Goal: Task Accomplishment & Management: Manage account settings

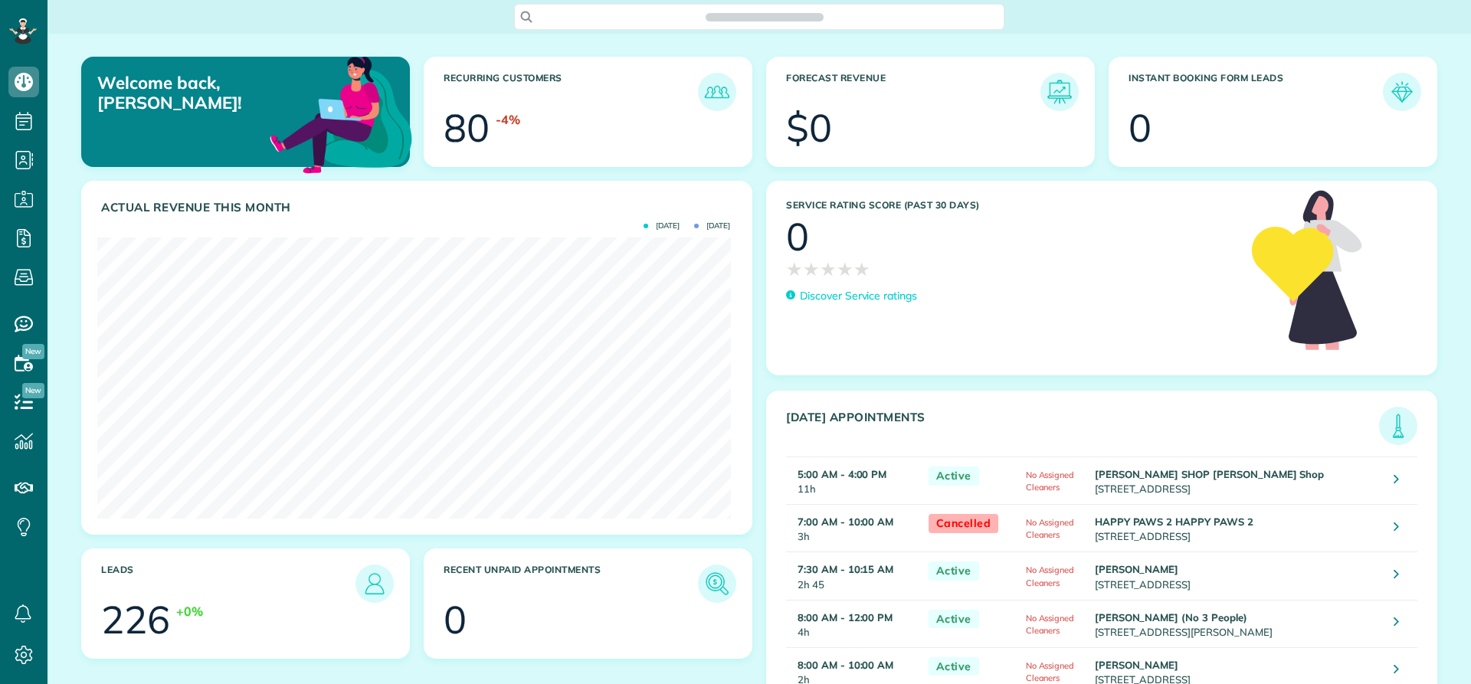
scroll to position [281, 633]
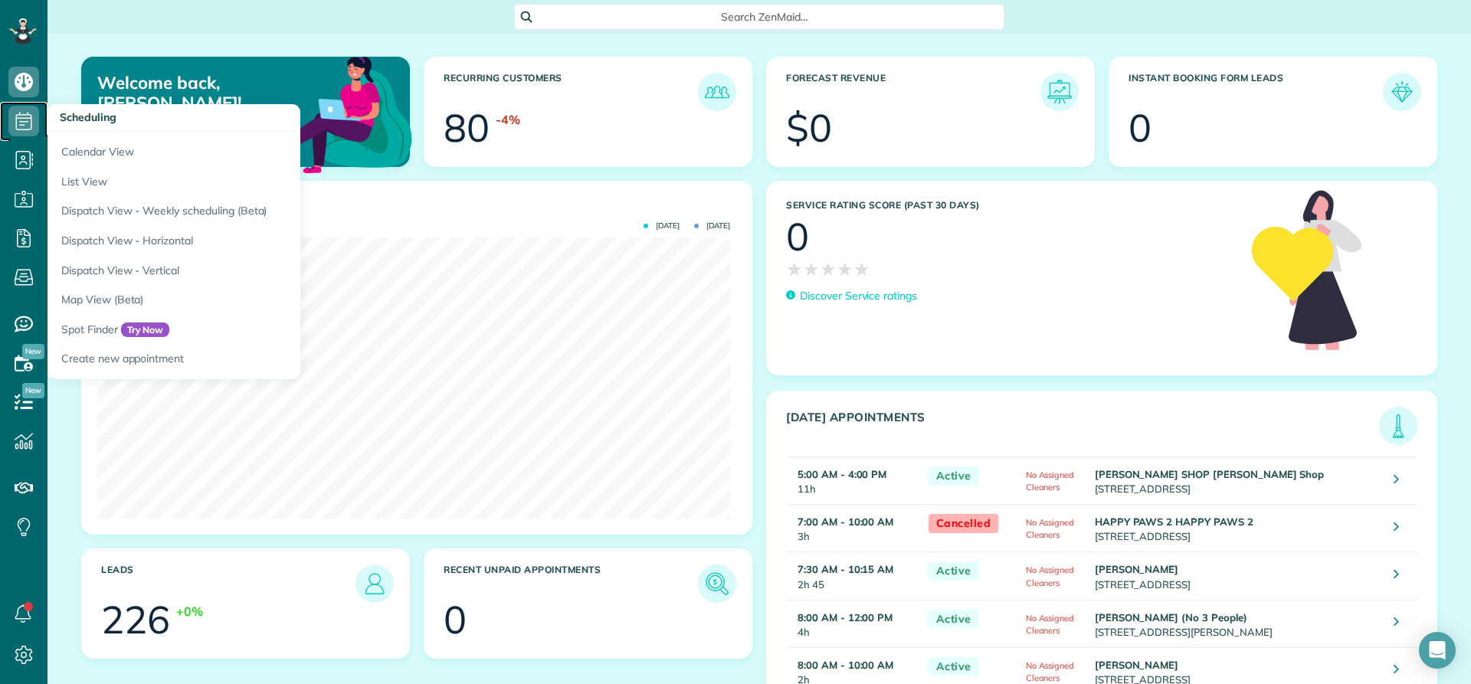
click at [28, 124] on icon at bounding box center [23, 121] width 31 height 31
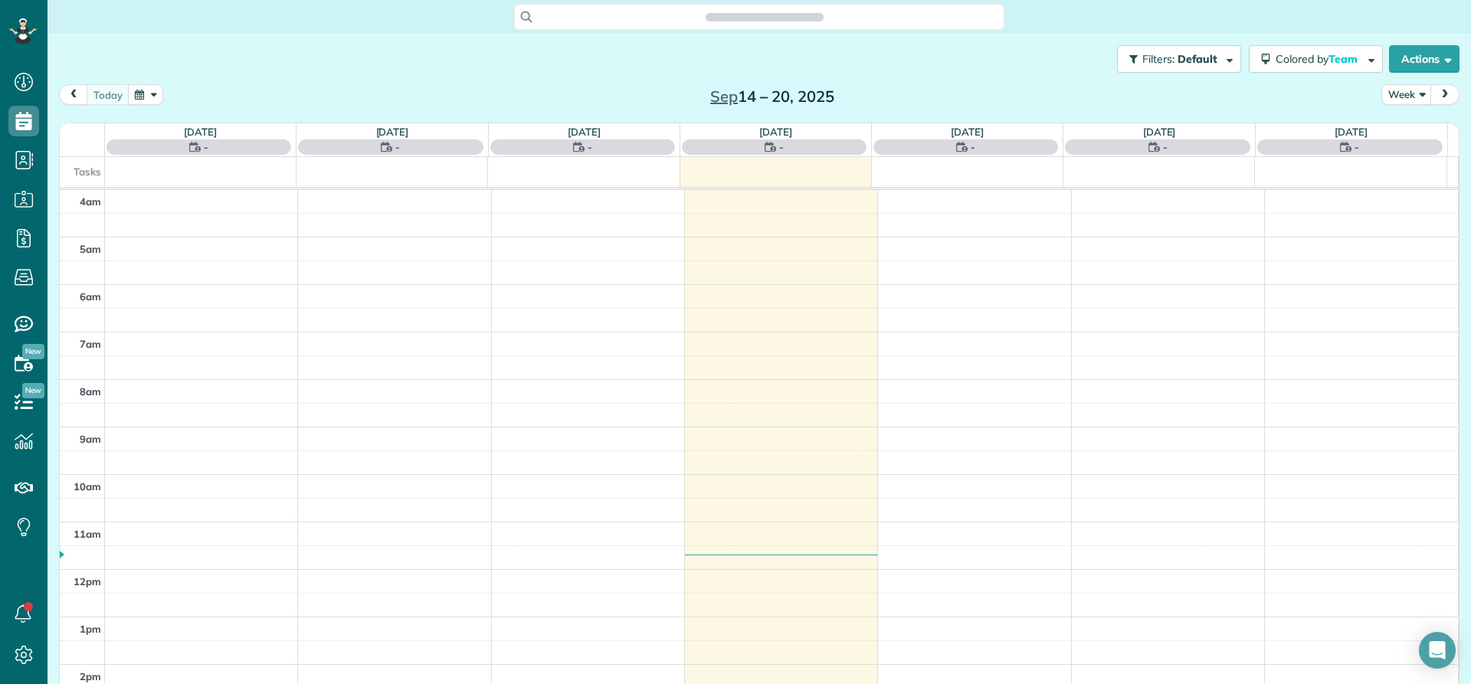
scroll to position [143, 0]
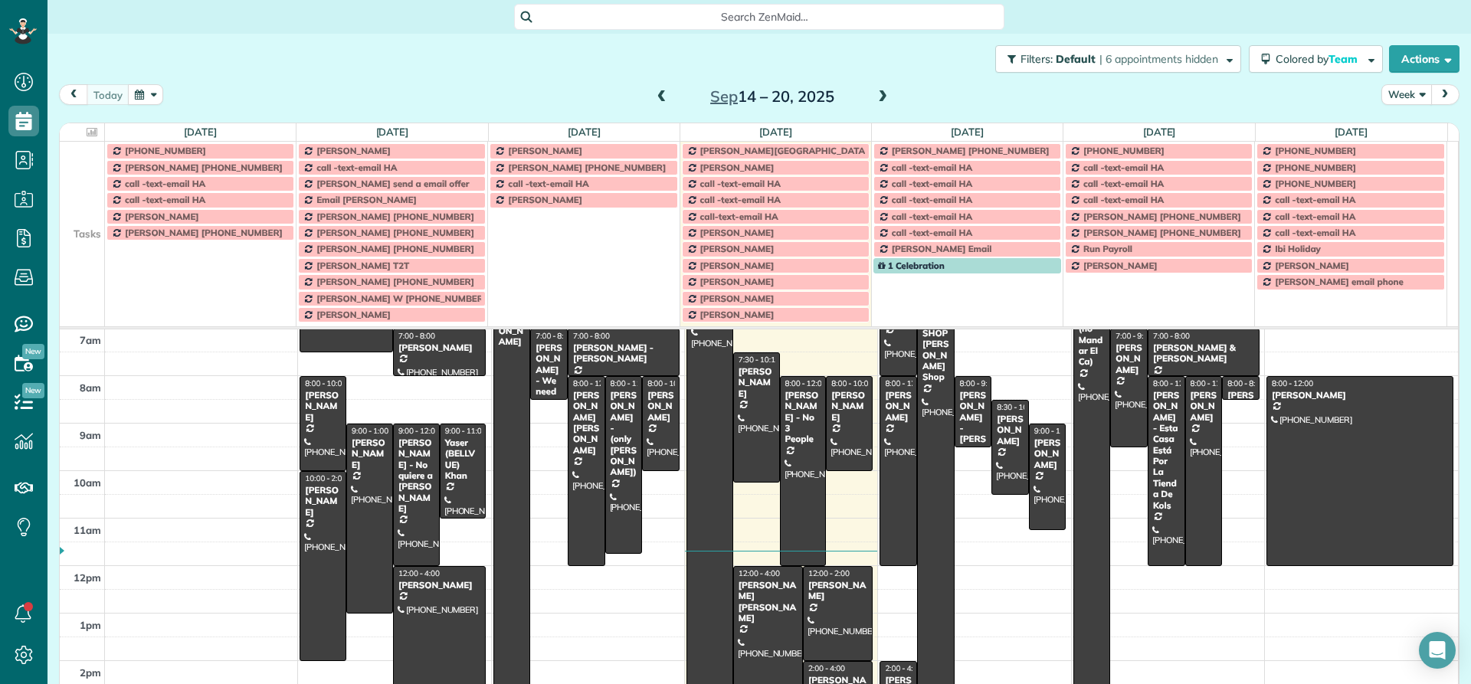
click at [1389, 98] on button "Week" at bounding box center [1407, 94] width 51 height 21
click at [1401, 128] on link "Day" at bounding box center [1442, 130] width 121 height 31
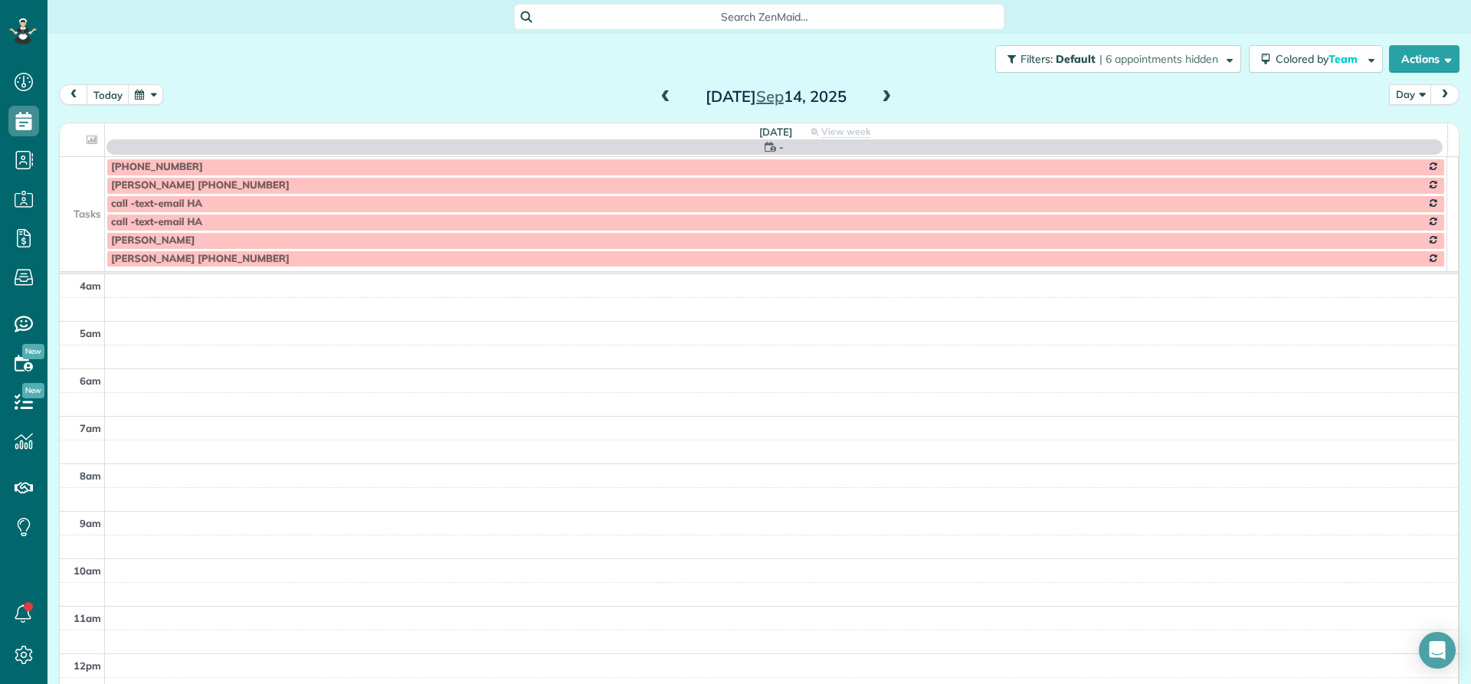
scroll to position [143, 0]
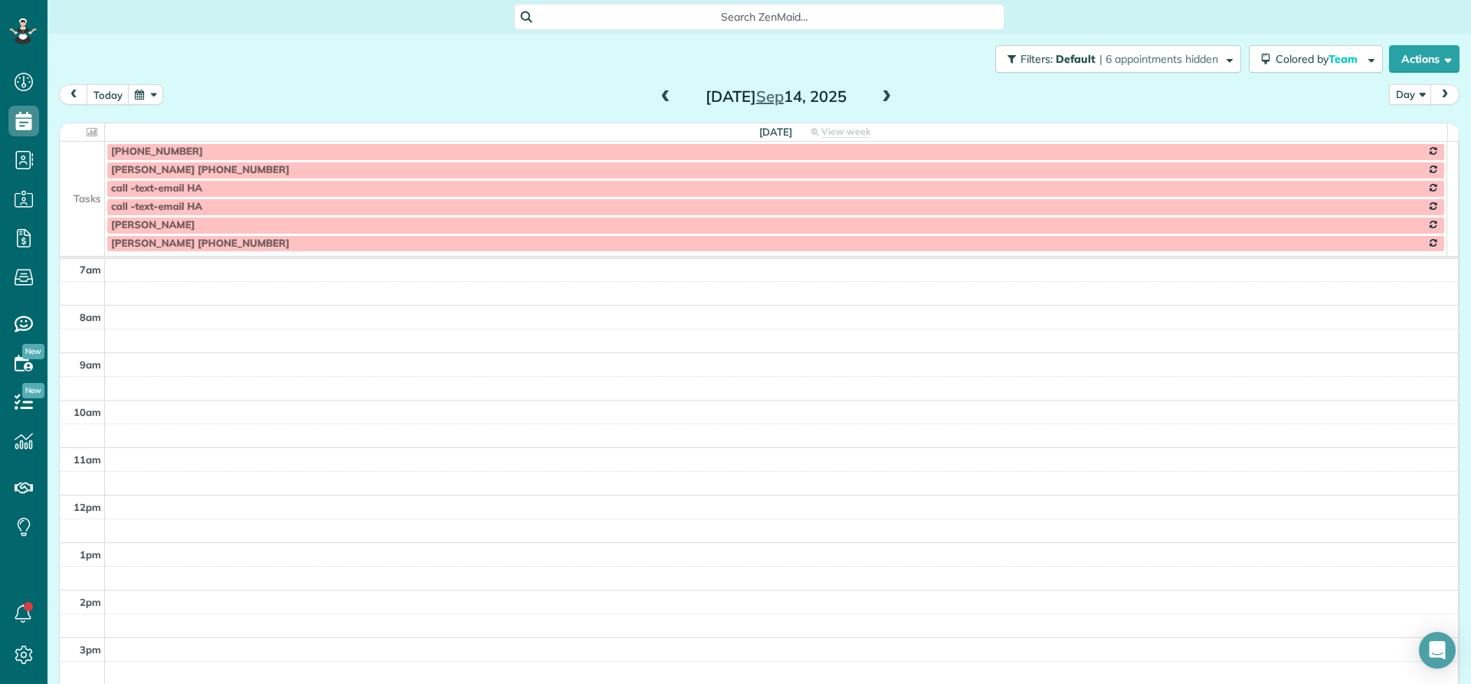
click at [883, 100] on span at bounding box center [886, 97] width 17 height 14
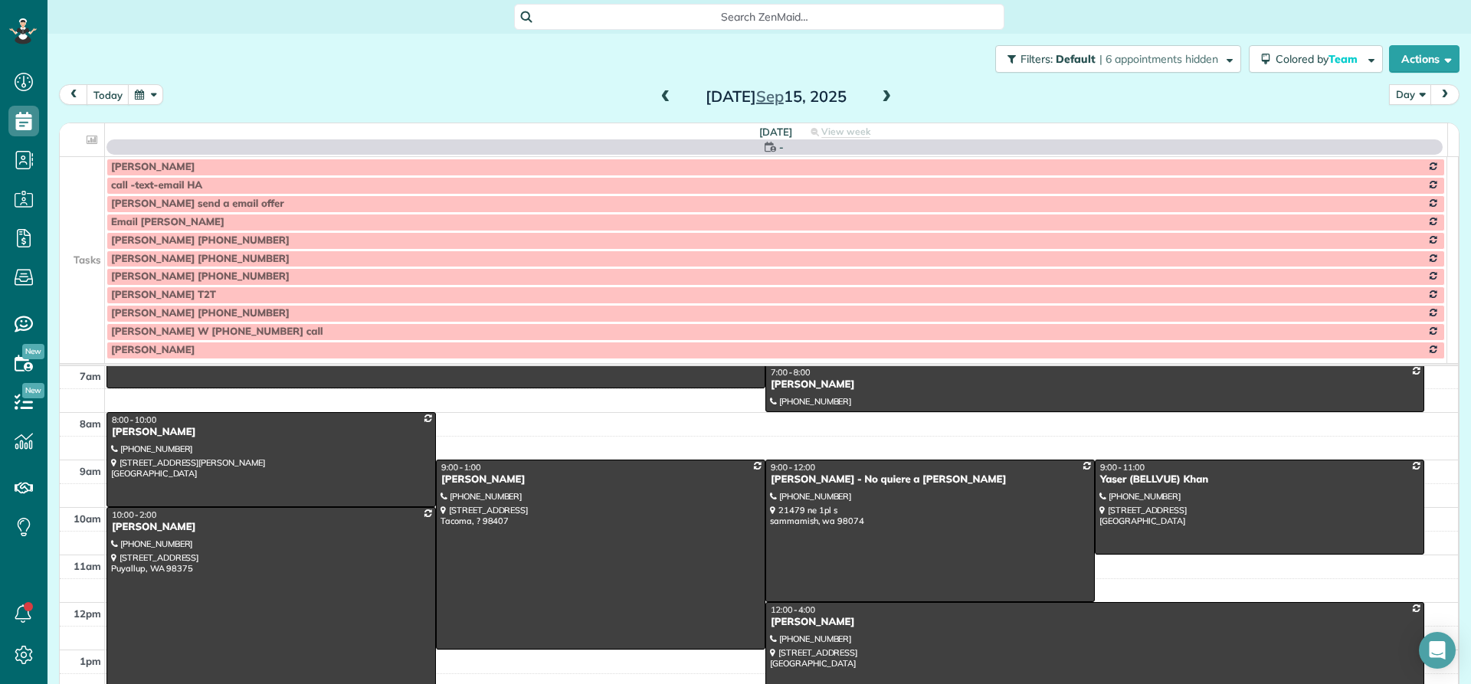
click at [883, 100] on span at bounding box center [886, 97] width 17 height 14
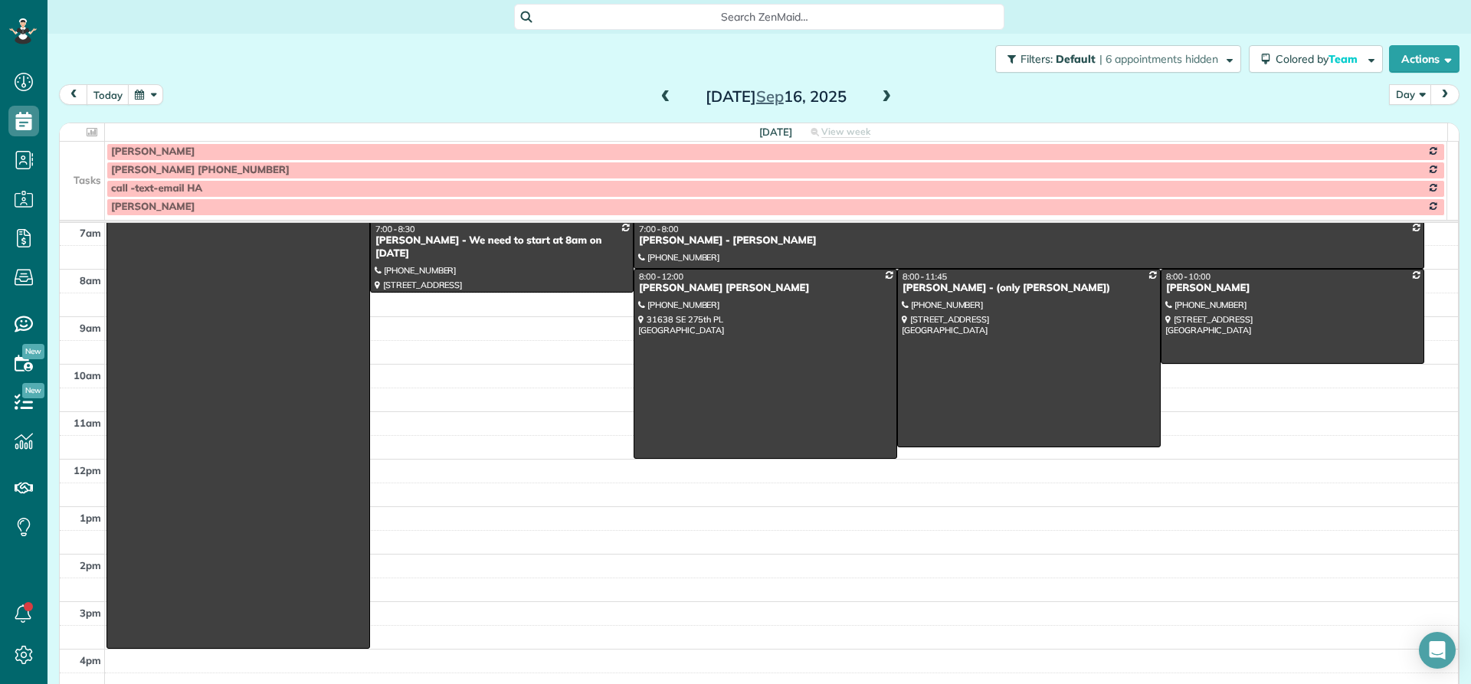
click at [883, 100] on span at bounding box center [886, 97] width 17 height 14
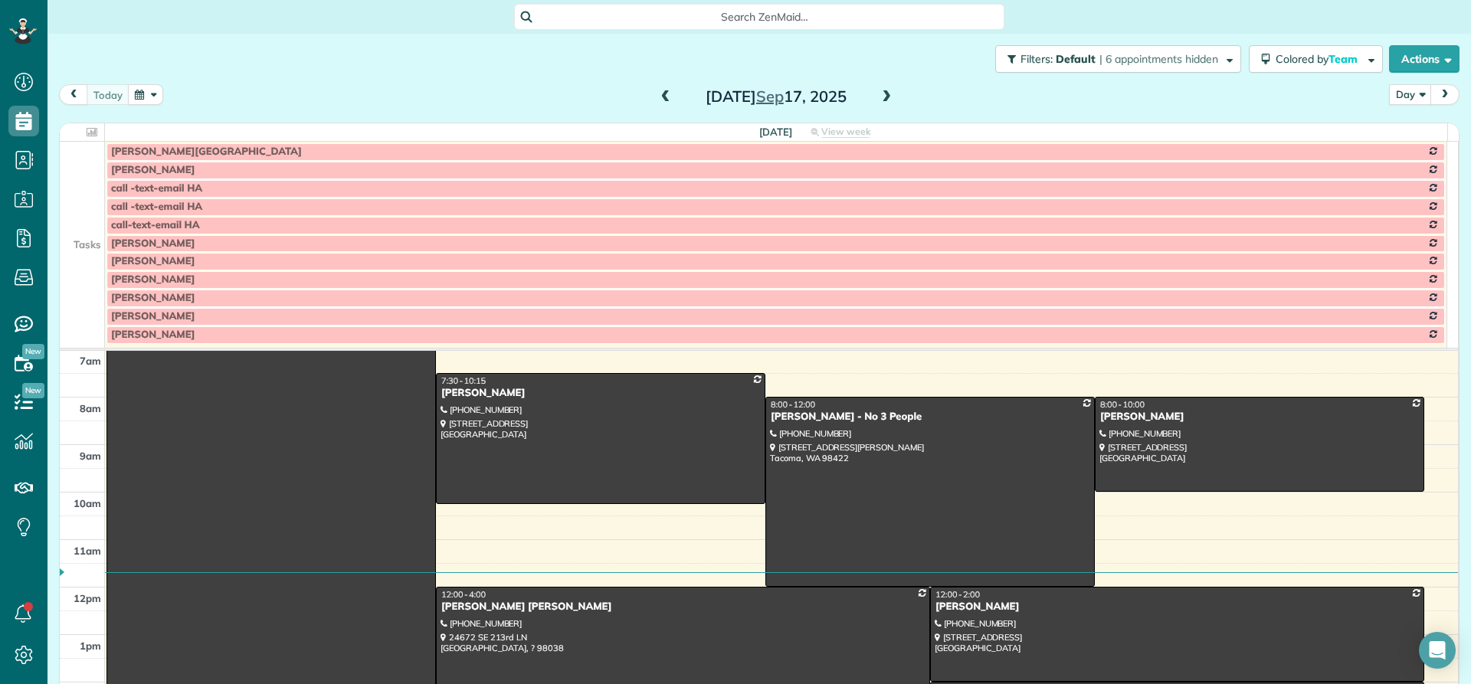
click at [881, 98] on span at bounding box center [886, 97] width 17 height 14
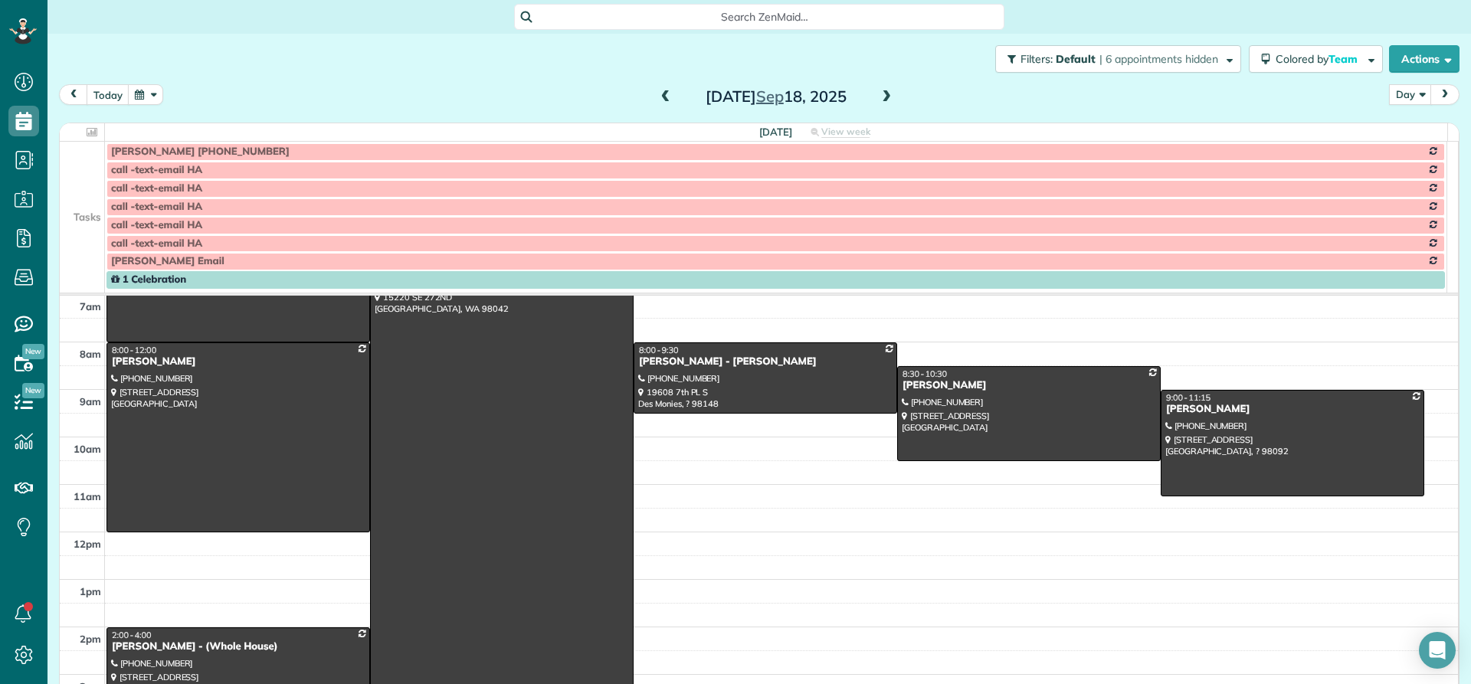
click at [88, 232] on td at bounding box center [82, 225] width 45 height 18
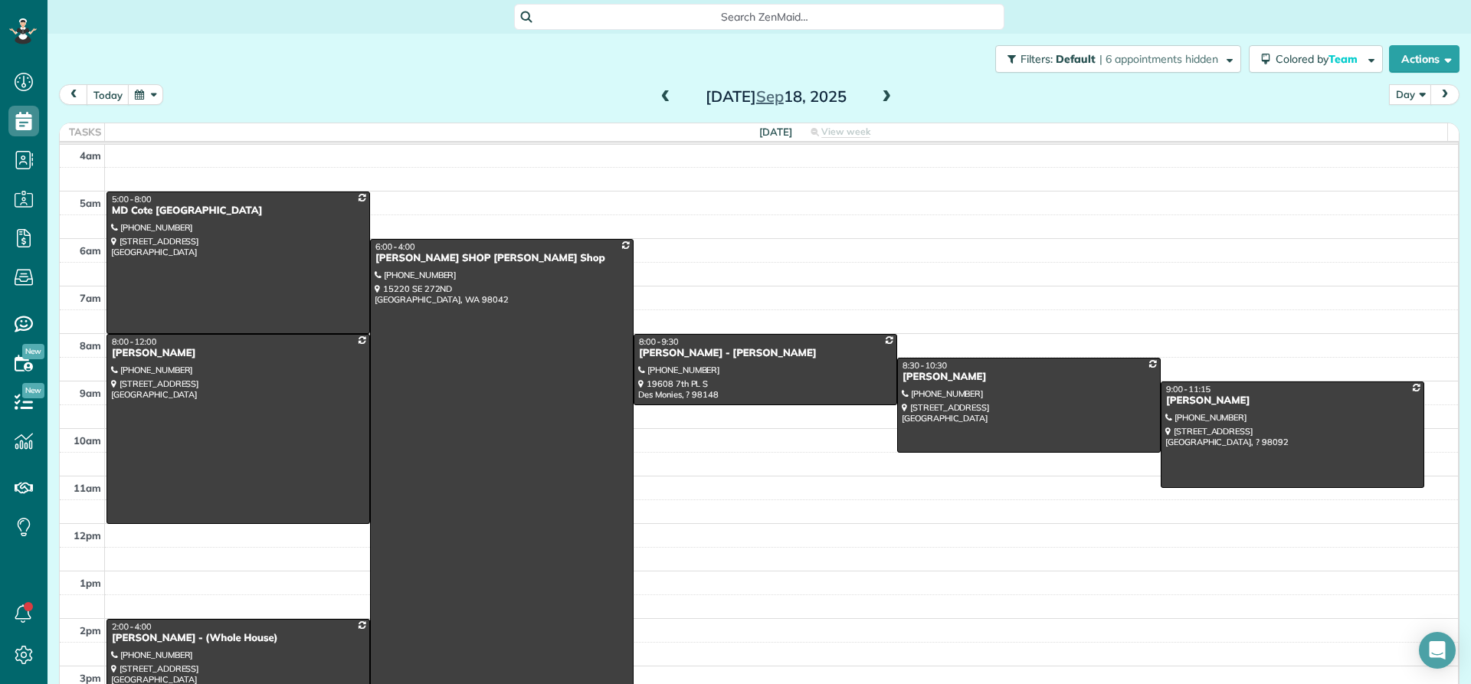
scroll to position [0, 0]
click at [880, 97] on span at bounding box center [886, 97] width 17 height 14
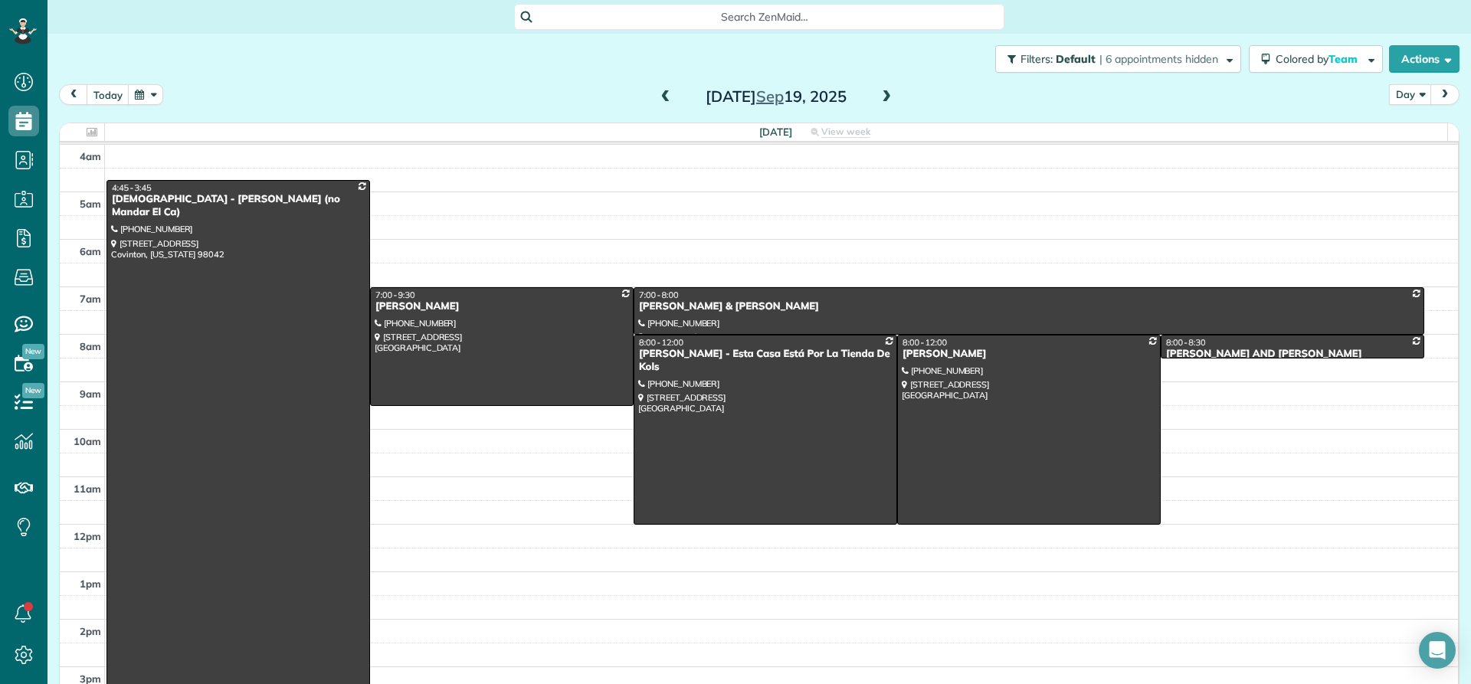
click at [660, 103] on span at bounding box center [665, 97] width 17 height 14
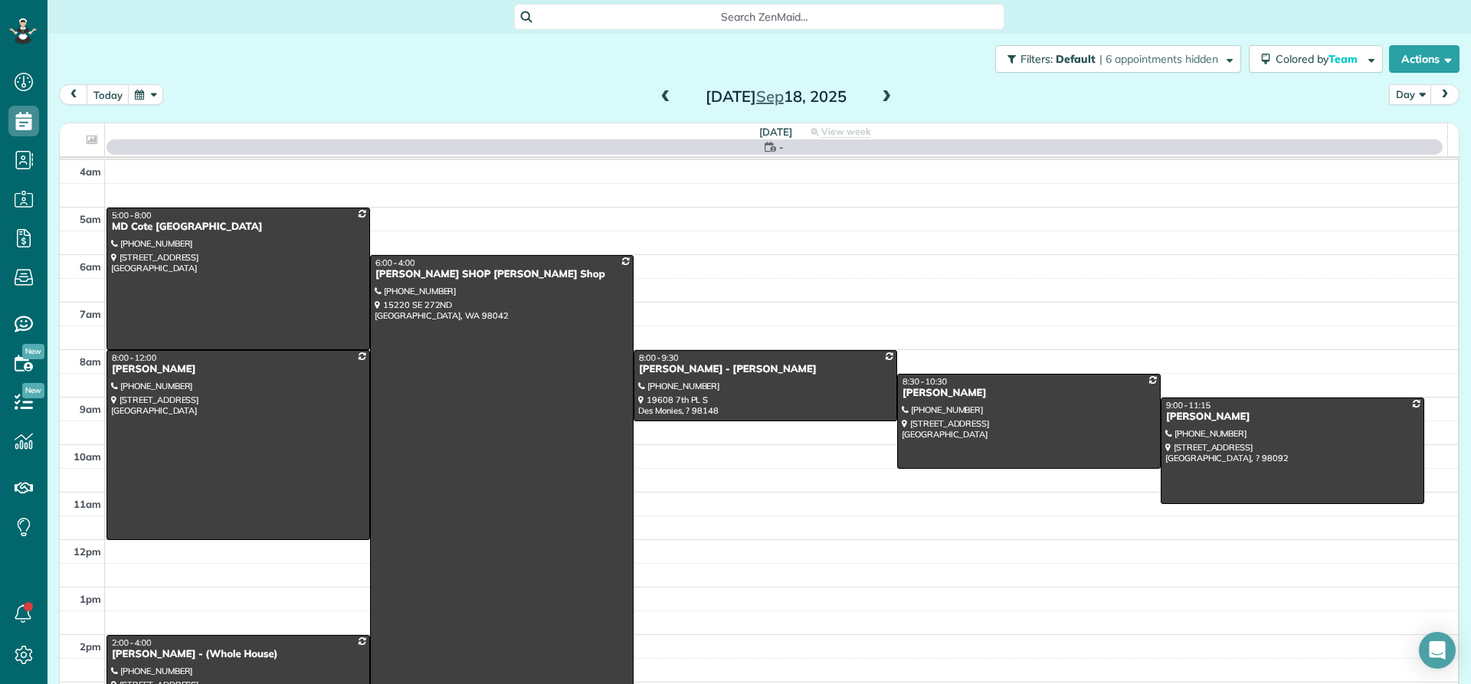
scroll to position [143, 0]
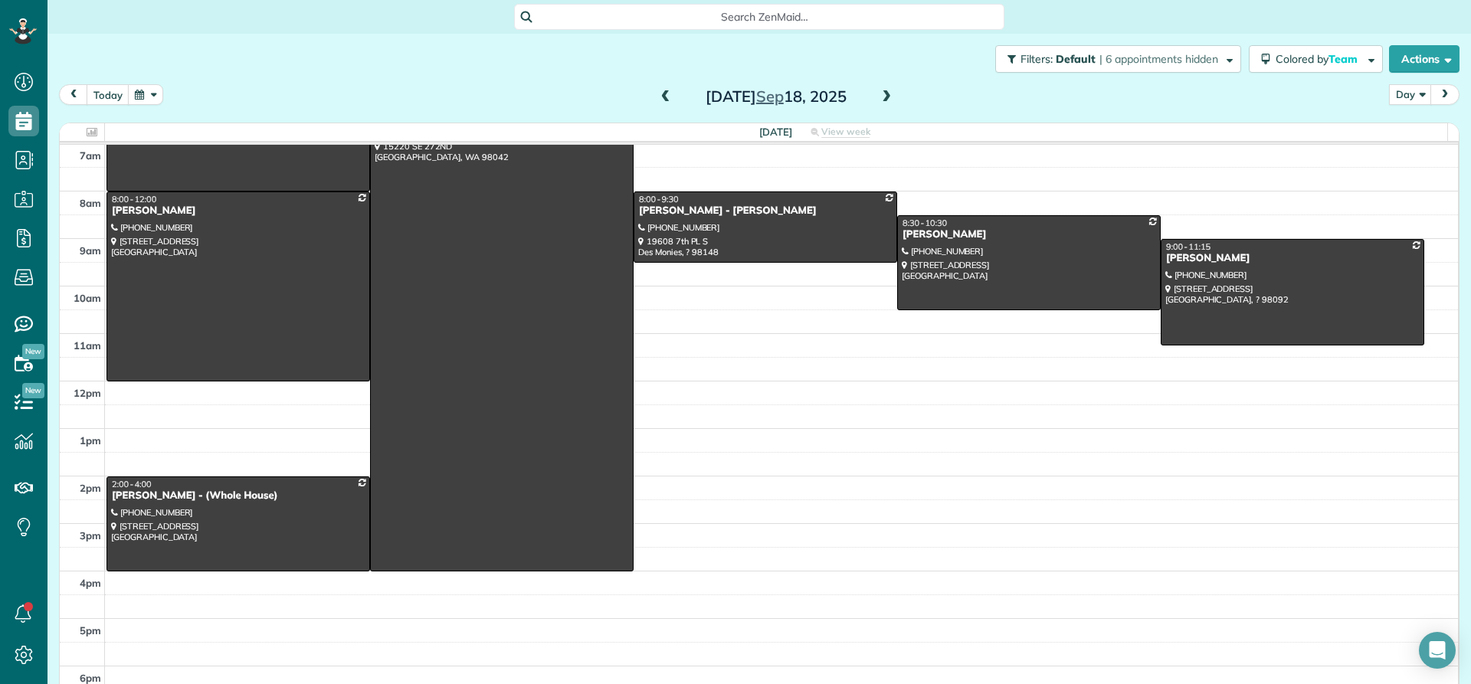
click at [660, 102] on span at bounding box center [665, 97] width 17 height 14
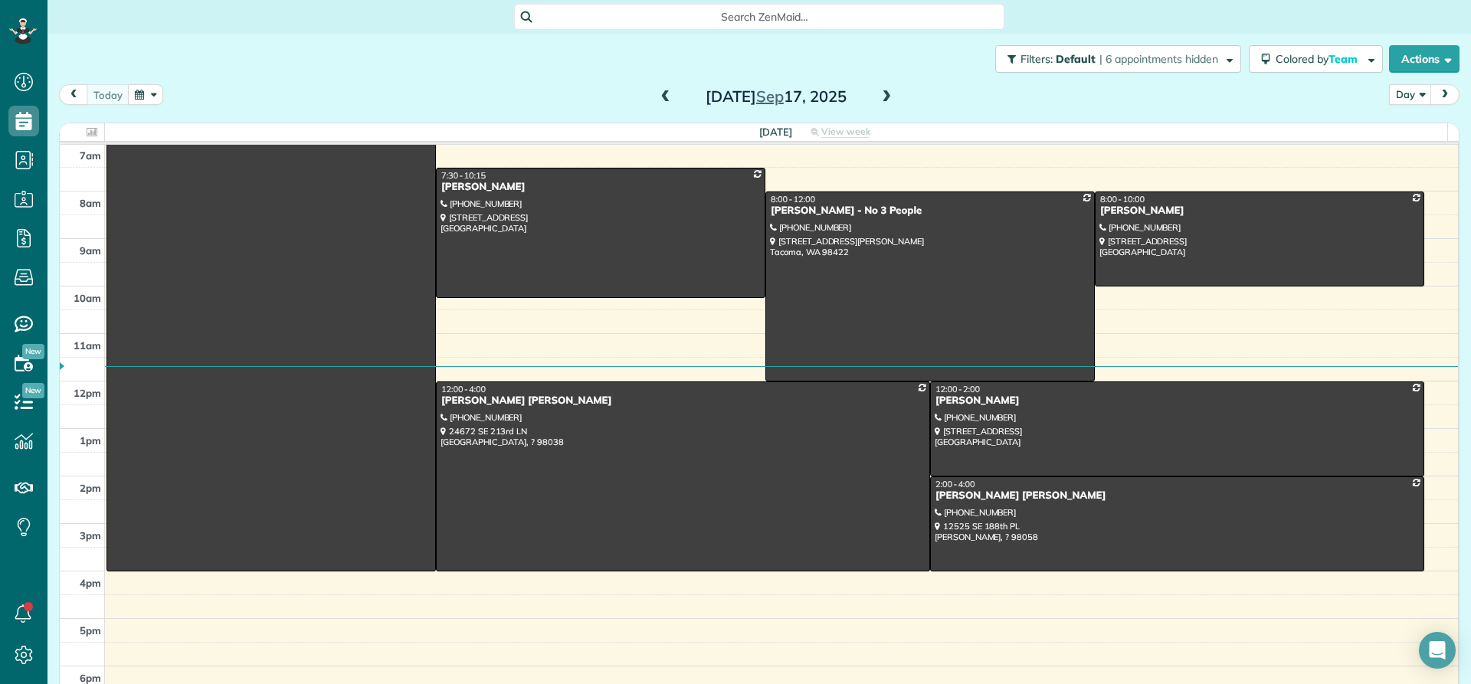
click at [883, 98] on span at bounding box center [886, 97] width 17 height 14
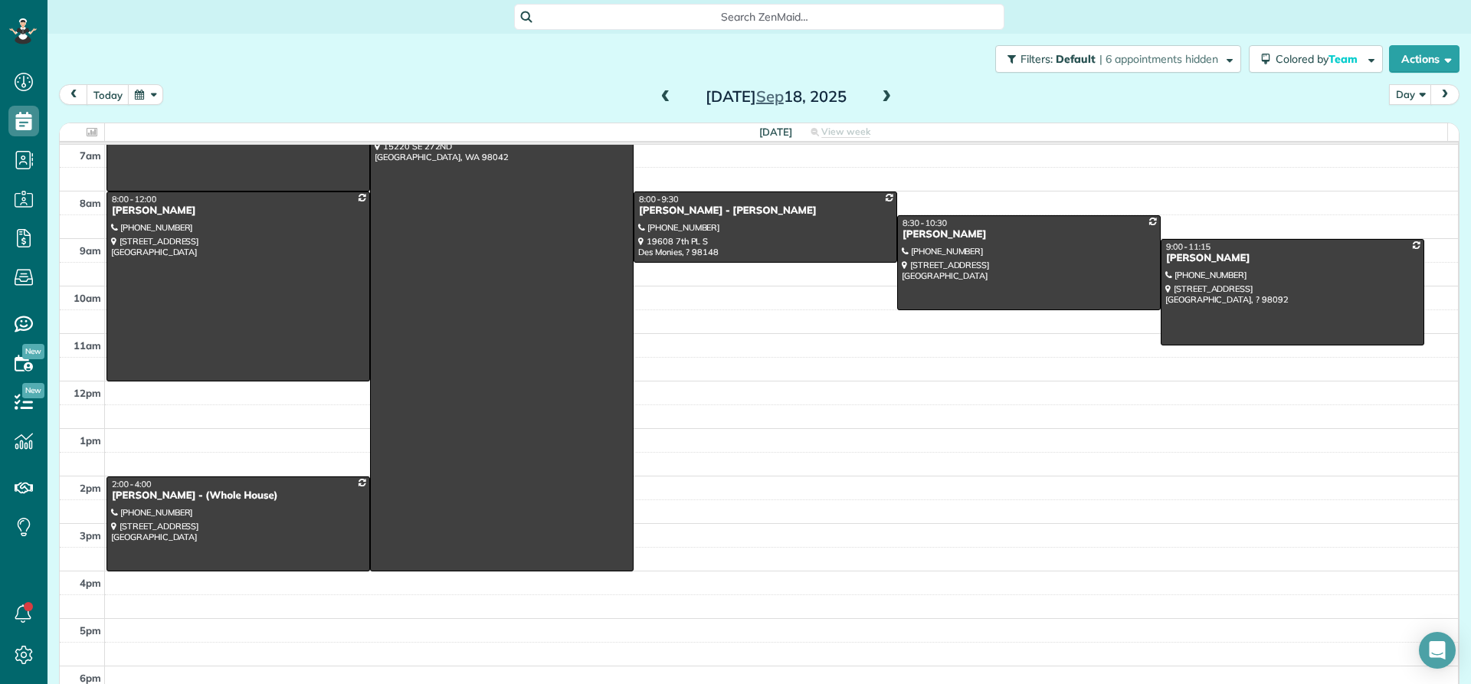
click at [887, 97] on span at bounding box center [886, 97] width 17 height 14
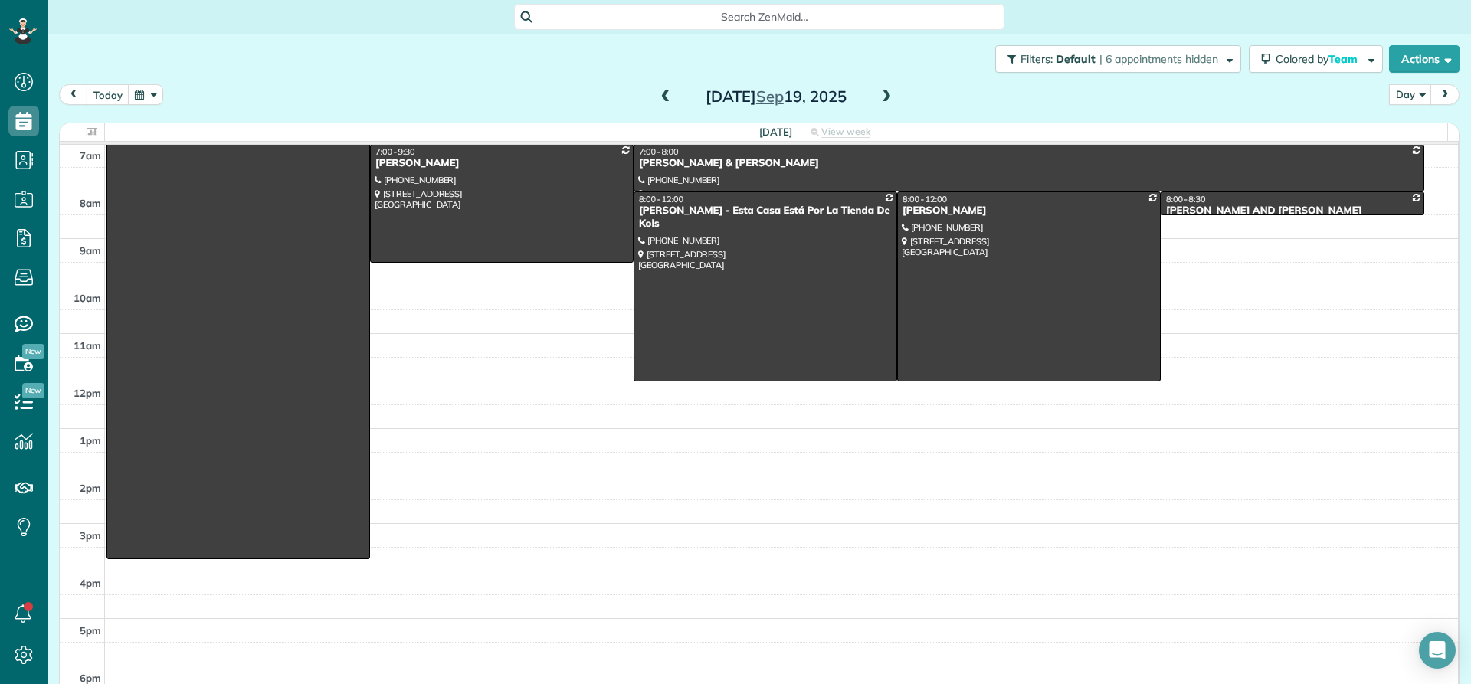
click at [657, 103] on span at bounding box center [665, 97] width 17 height 14
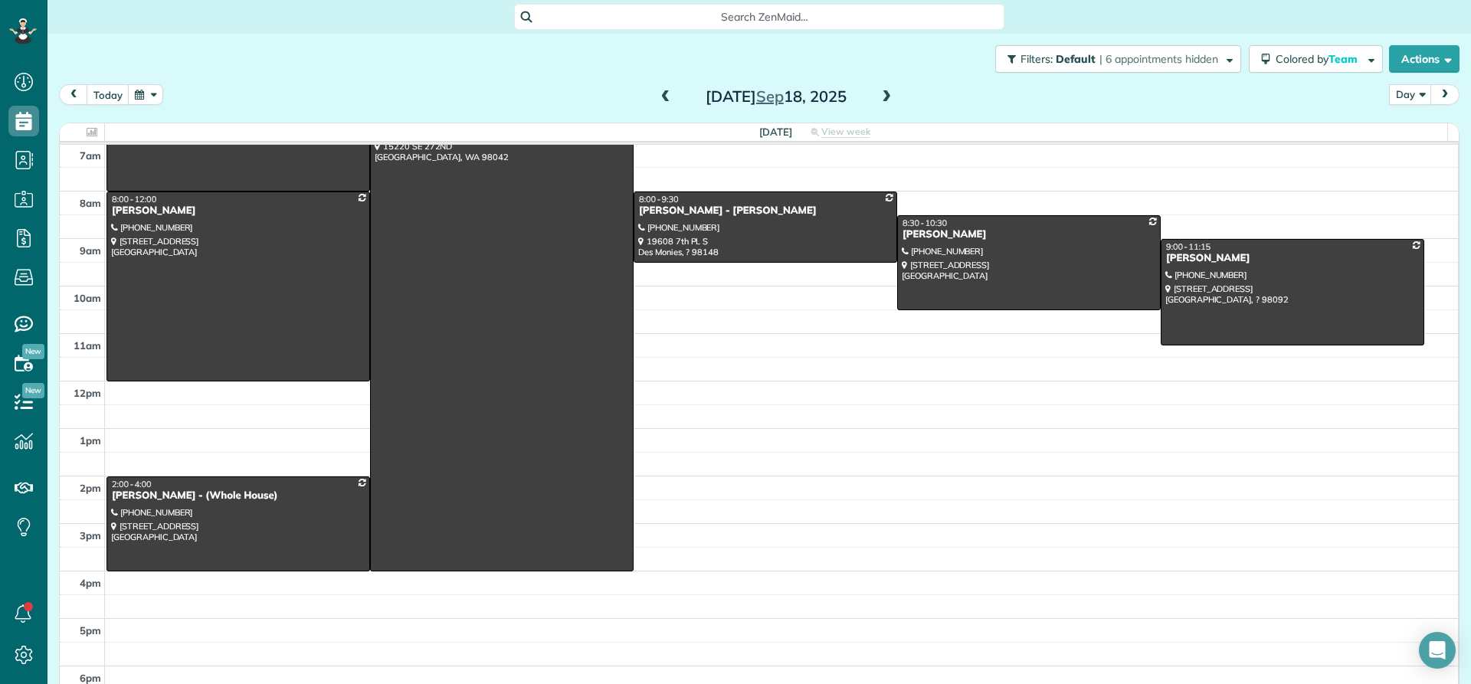
click at [657, 103] on span at bounding box center [665, 97] width 17 height 14
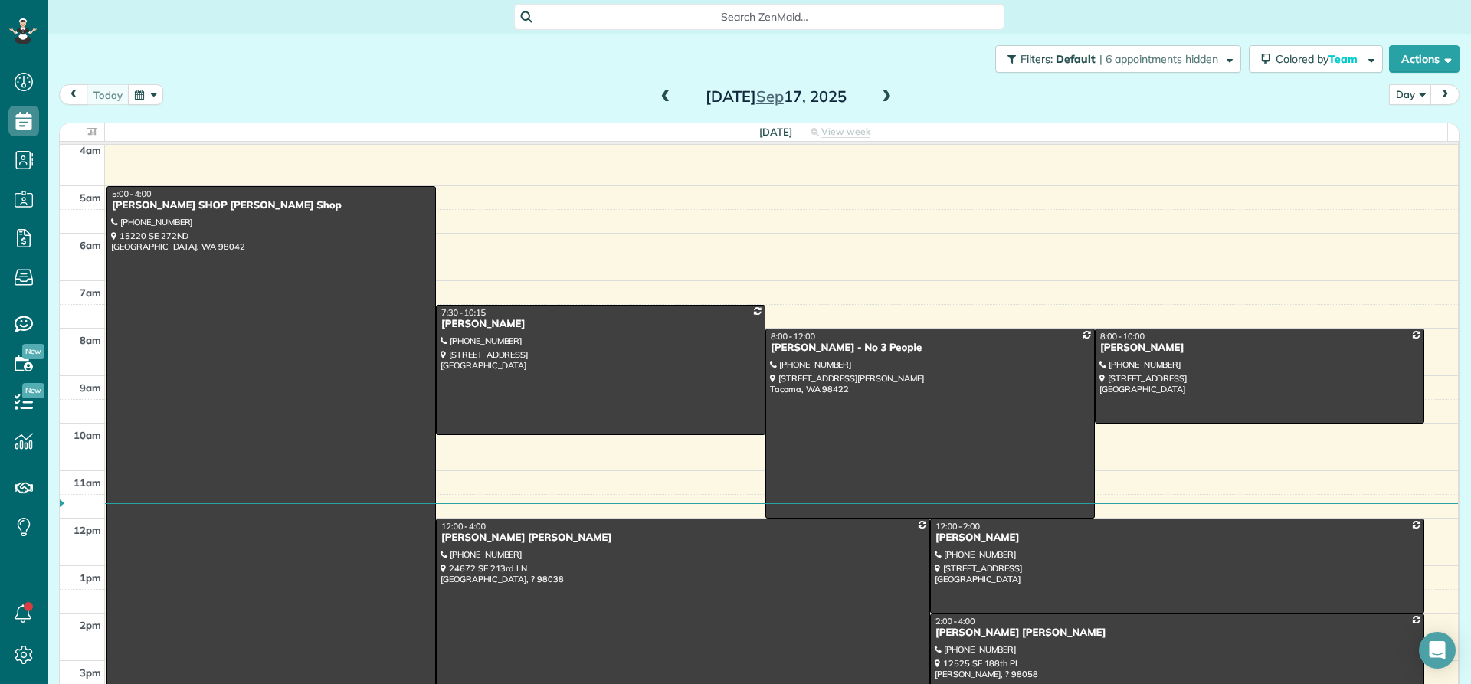
scroll to position [0, 0]
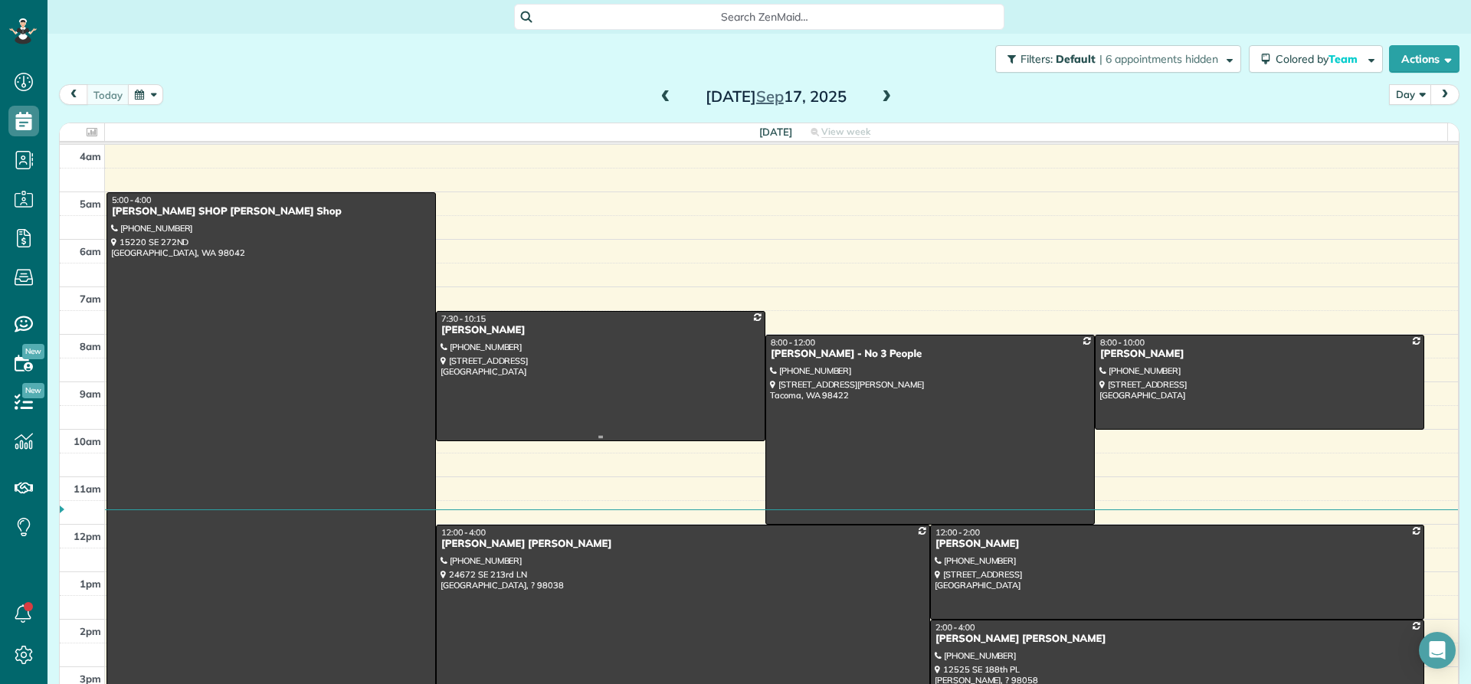
click at [476, 336] on div "[PERSON_NAME]" at bounding box center [601, 330] width 320 height 13
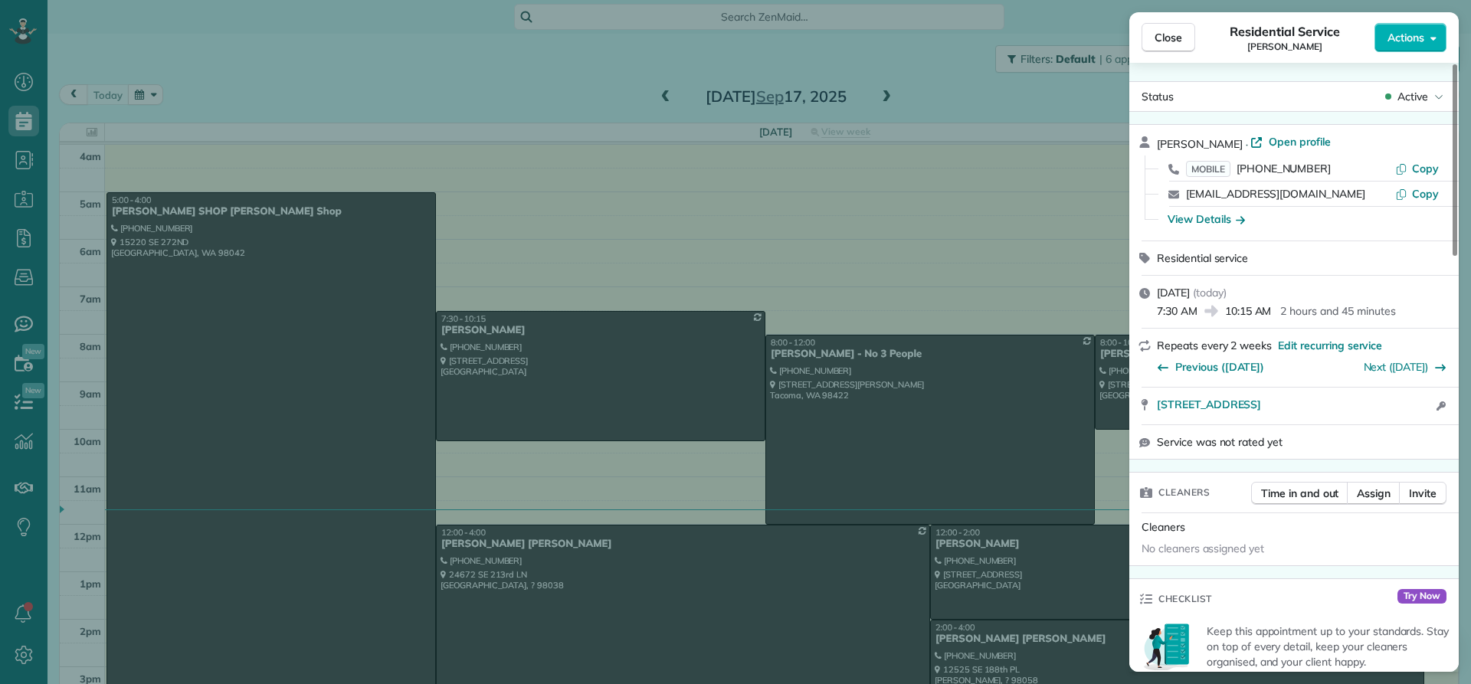
drag, startPoint x: 1243, startPoint y: 138, endPoint x: 1149, endPoint y: 140, distance: 93.5
click at [1149, 140] on div "Jeannine Fleming · Open profile MOBILE (661) 904-1879 Copy jflem1965@gmail.com …" at bounding box center [1293, 183] width 329 height 116
click at [1206, 224] on div "View Details" at bounding box center [1206, 218] width 77 height 15
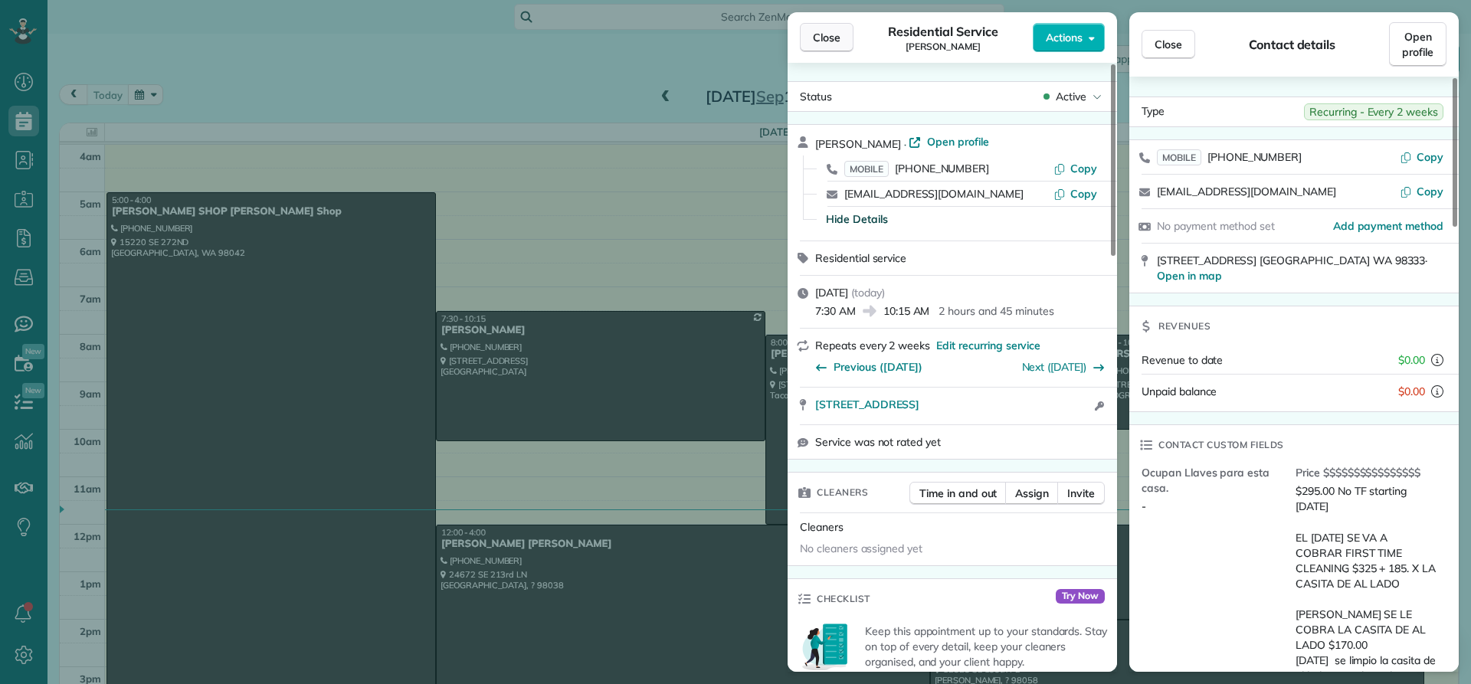
click at [835, 42] on span "Close" at bounding box center [827, 37] width 28 height 15
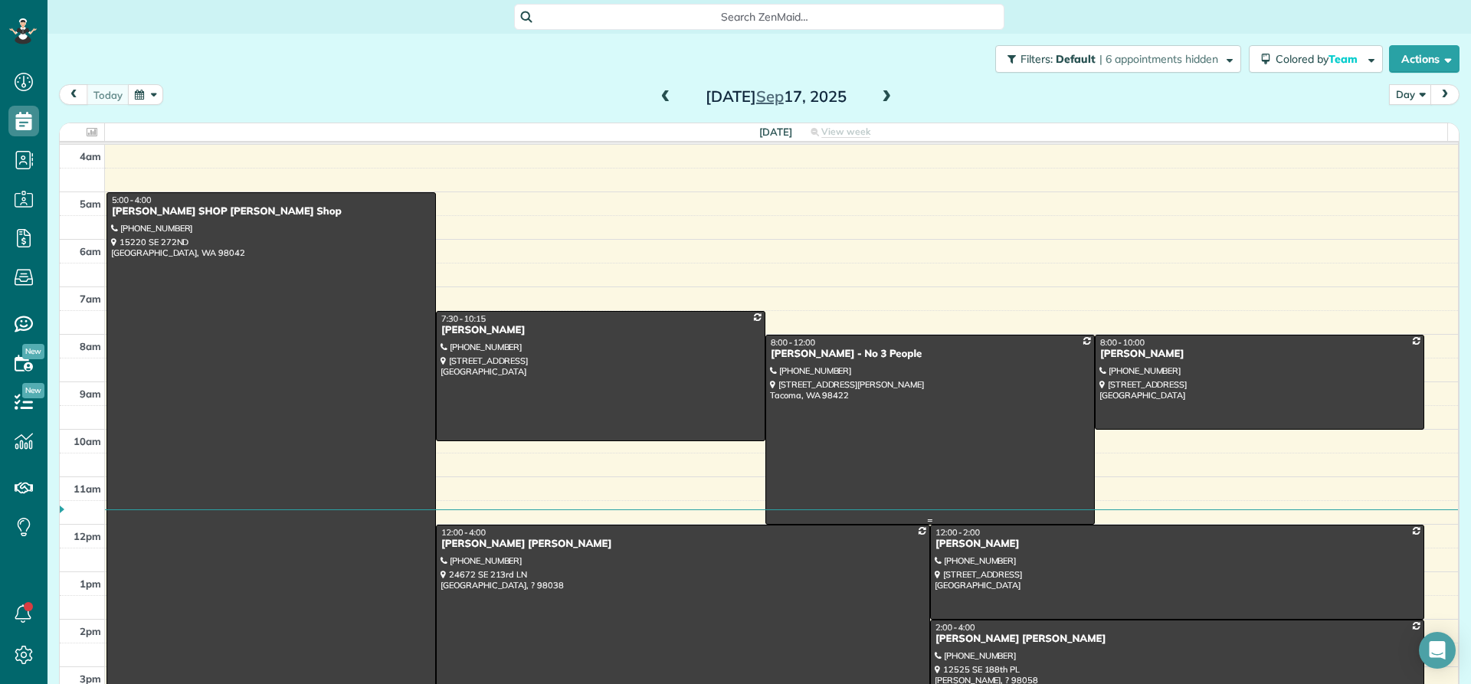
click at [801, 349] on div "Annie Vaughn - No 3 People" at bounding box center [930, 354] width 320 height 13
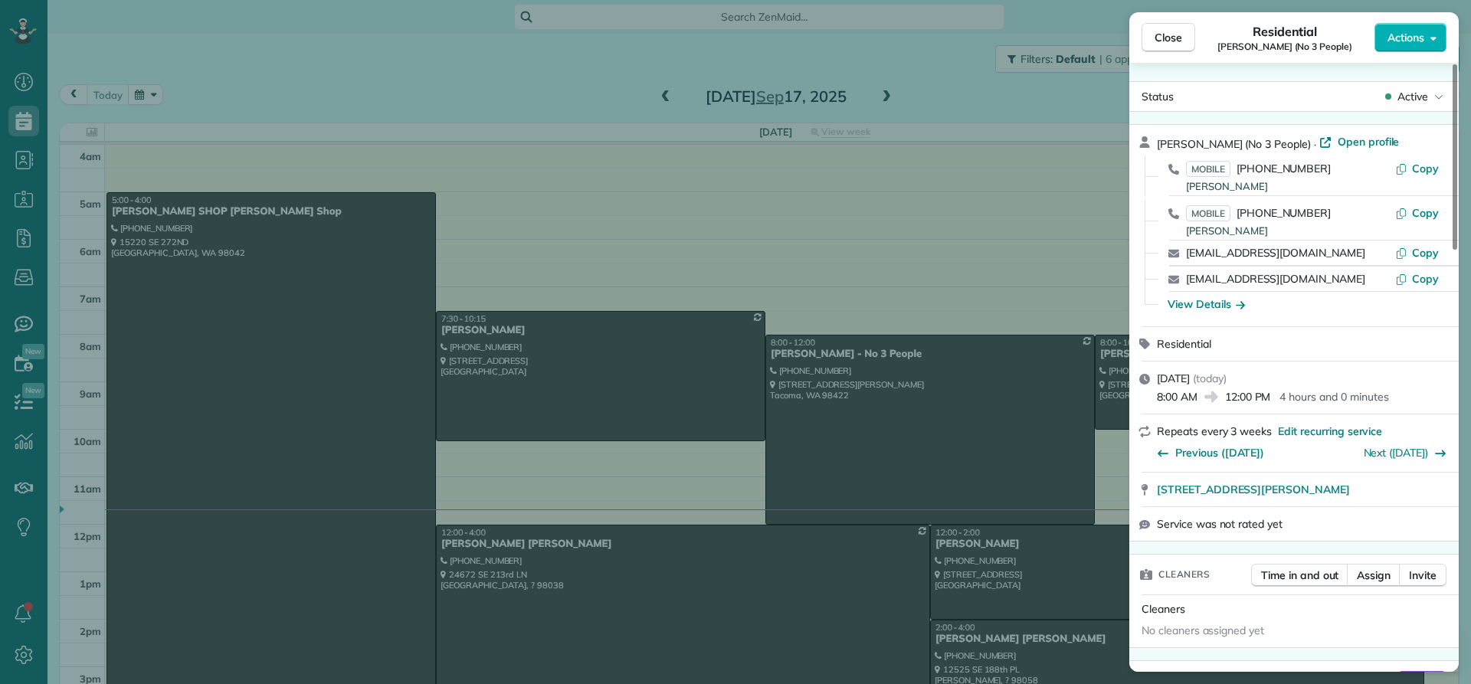
drag, startPoint x: 1216, startPoint y: 139, endPoint x: 1168, endPoint y: 135, distance: 48.4
click at [1168, 135] on div "Annie Vaughn (No 3 People) · Open profile" at bounding box center [1303, 143] width 293 height 18
click at [1231, 141] on span "[PERSON_NAME] (No 3 People)" at bounding box center [1234, 144] width 154 height 14
drag, startPoint x: 1231, startPoint y: 141, endPoint x: 1138, endPoint y: 139, distance: 92.7
click at [1138, 139] on div "Annie Vaughn (No 3 People) · Open profile MOBILE (253) 223-4223 Annie Vaughn Co…" at bounding box center [1293, 226] width 329 height 202
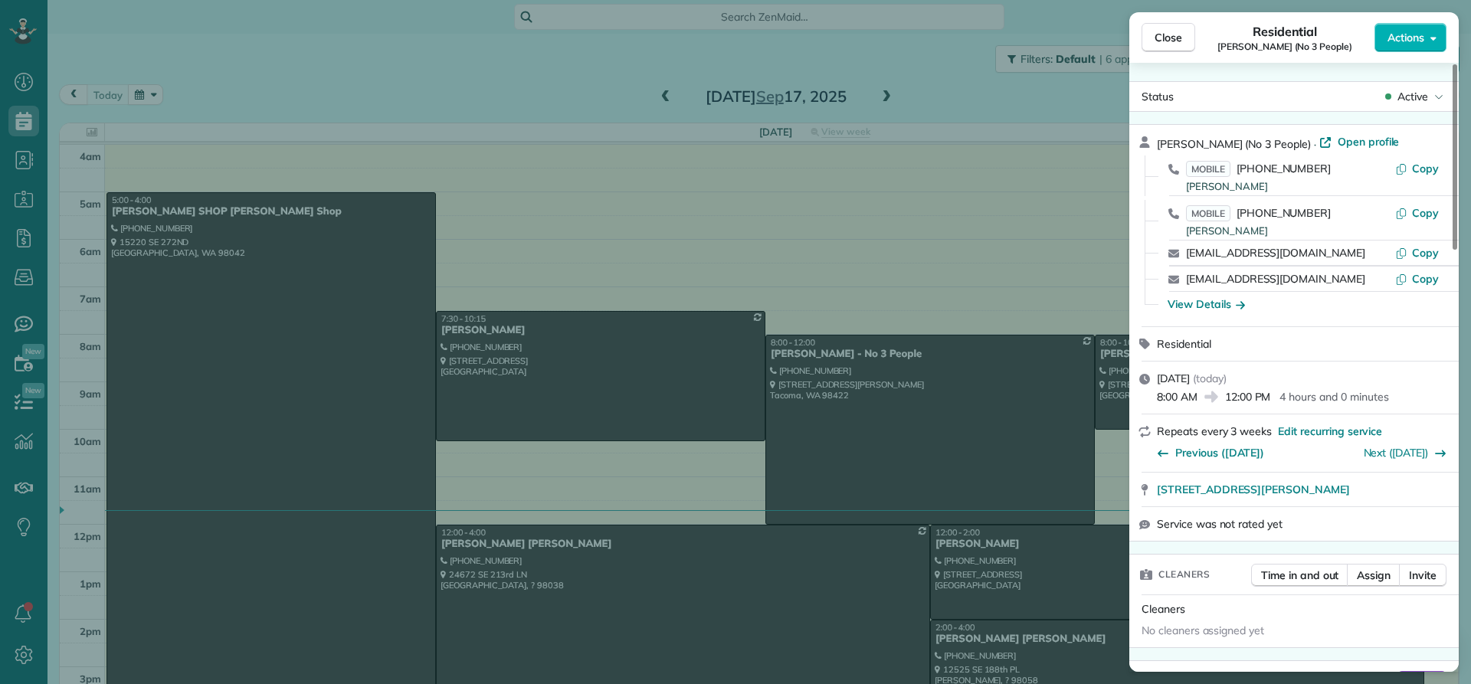
click at [1220, 304] on div "View Details" at bounding box center [1206, 304] width 77 height 15
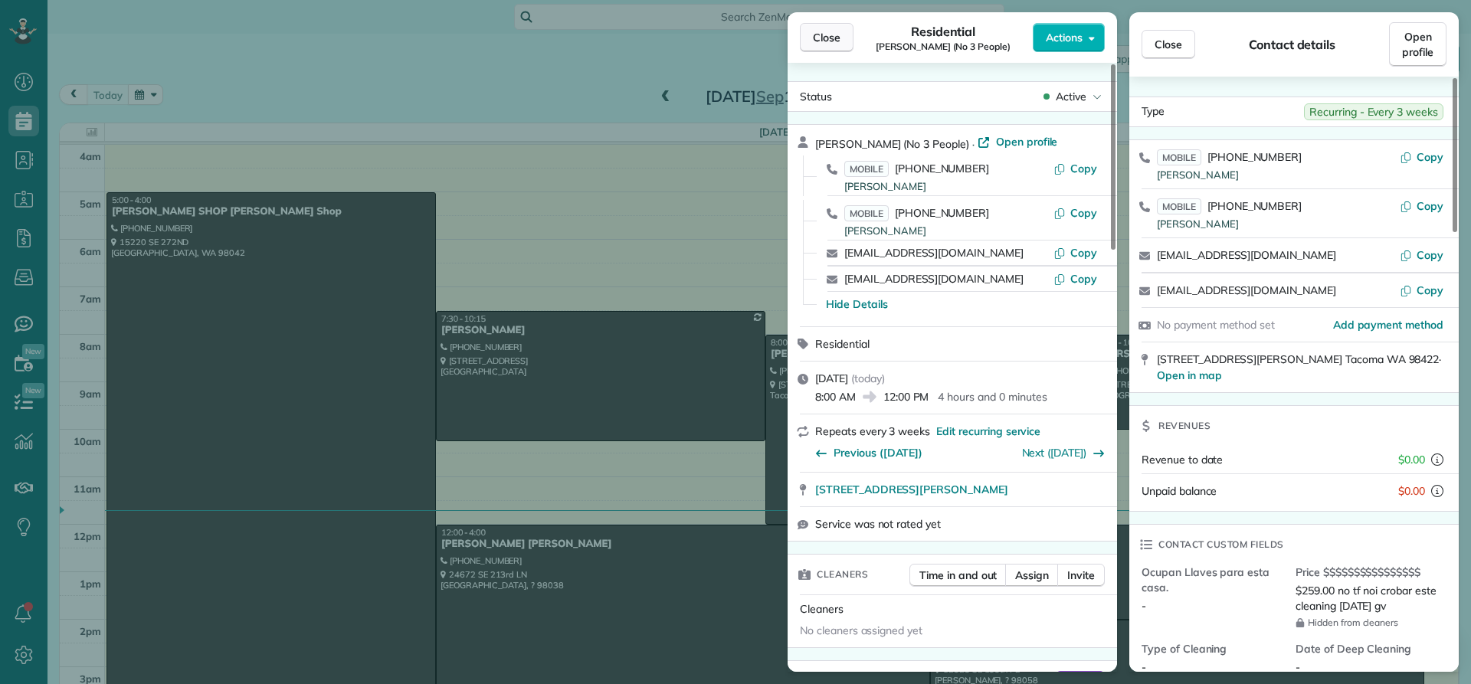
drag, startPoint x: 830, startPoint y: 39, endPoint x: 821, endPoint y: 50, distance: 14.1
click at [829, 40] on span "Close" at bounding box center [827, 37] width 28 height 15
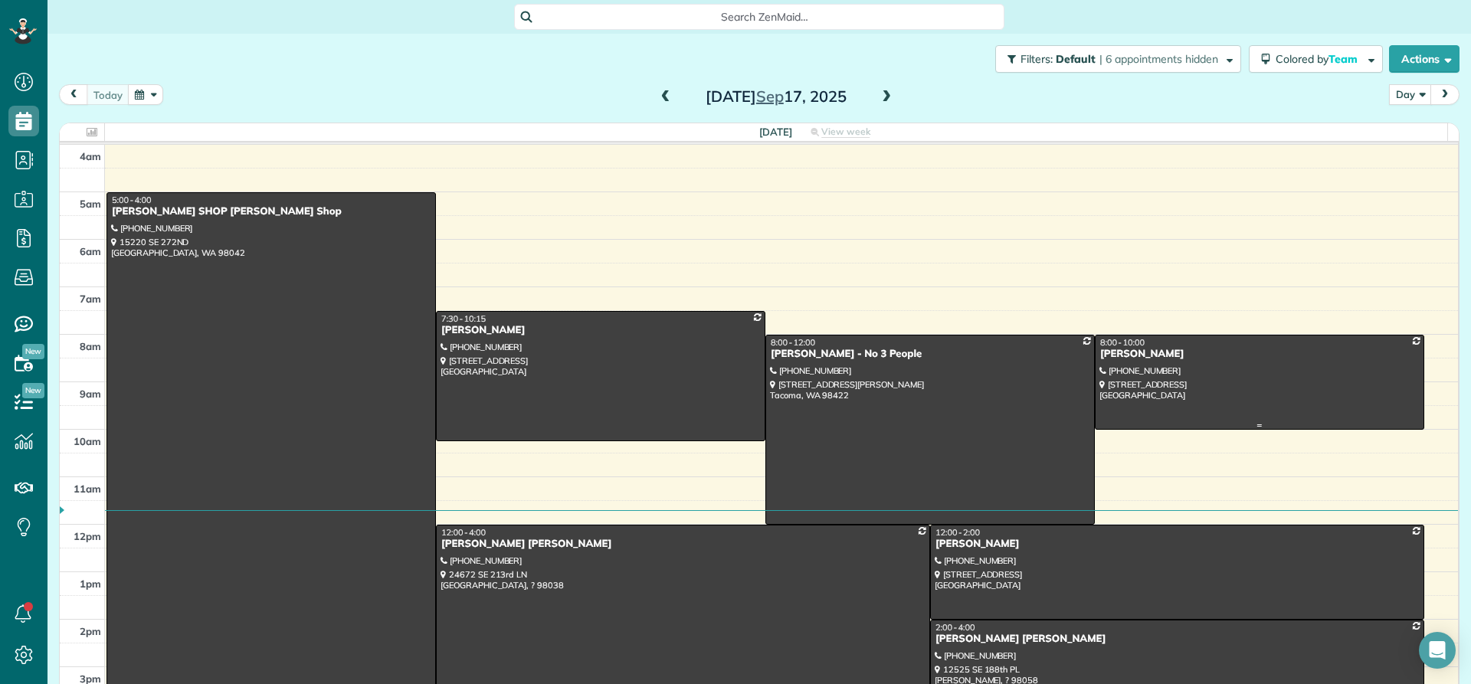
click at [1100, 356] on div "[PERSON_NAME]" at bounding box center [1260, 354] width 320 height 13
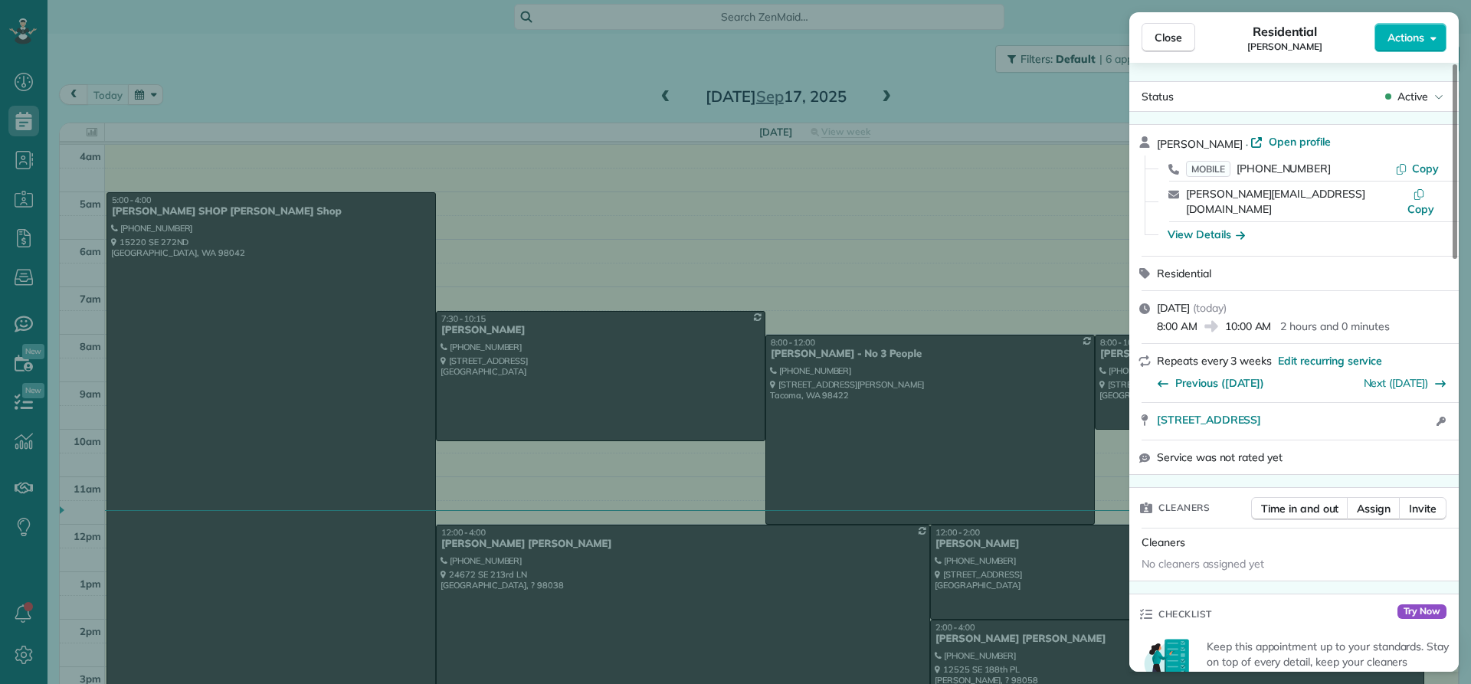
drag, startPoint x: 1207, startPoint y: 142, endPoint x: 1167, endPoint y: 134, distance: 40.6
click at [1124, 140] on div "Close Residential Lisa Voso Actions Status Active Lisa Voso · Open profile MOBI…" at bounding box center [735, 342] width 1471 height 684
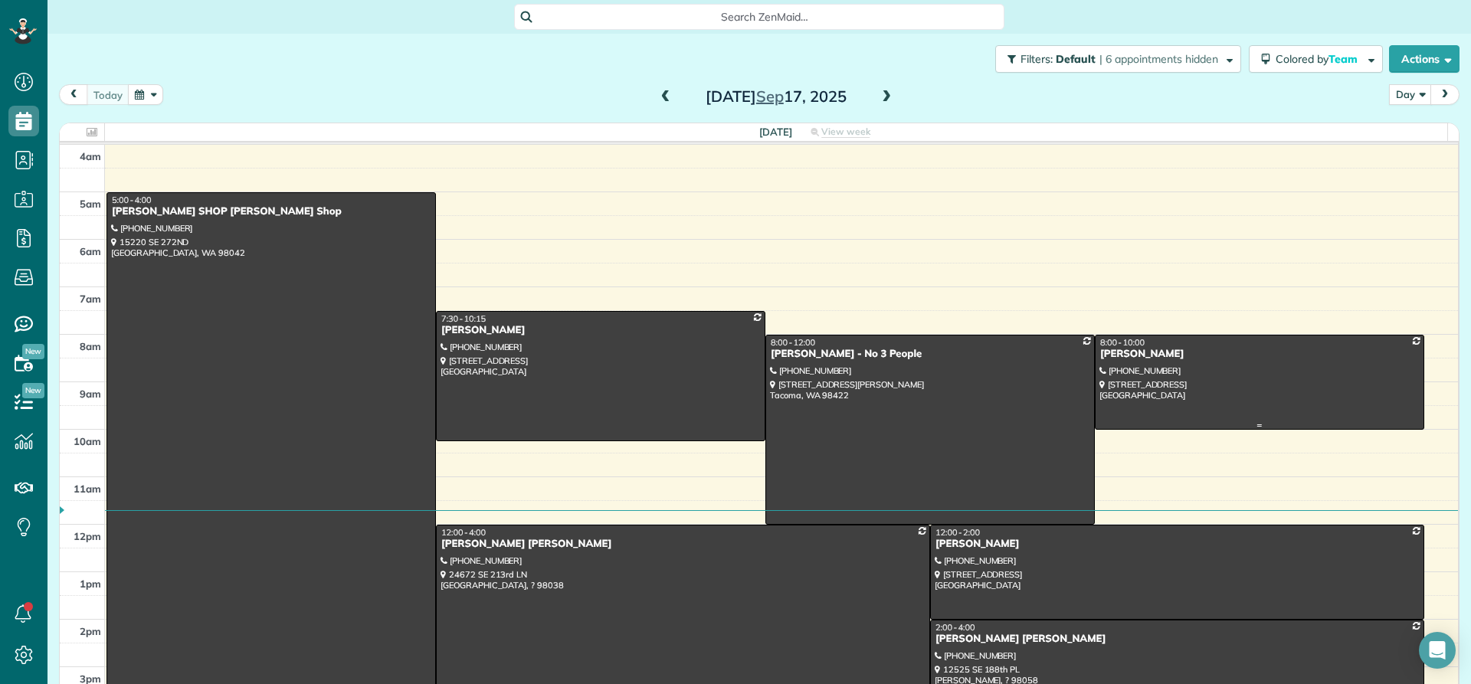
click at [1115, 352] on div "[PERSON_NAME]" at bounding box center [1260, 354] width 320 height 13
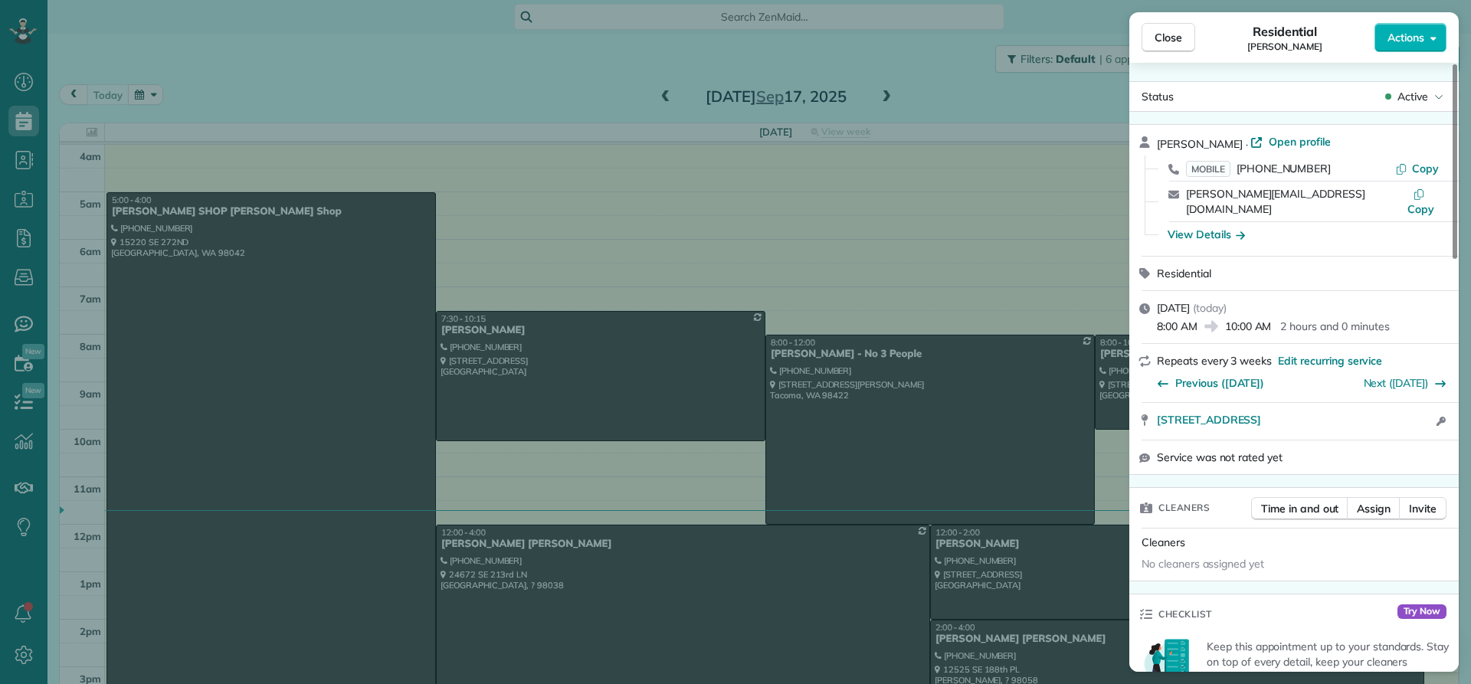
drag, startPoint x: 1206, startPoint y: 146, endPoint x: 1152, endPoint y: 149, distance: 54.5
click at [1152, 149] on div "Lisa Voso · Open profile MOBILE (206) 714-9131 Copy lisa@vosoma.com Copy View D…" at bounding box center [1293, 190] width 329 height 131
click at [1217, 227] on div "View Details" at bounding box center [1206, 234] width 77 height 15
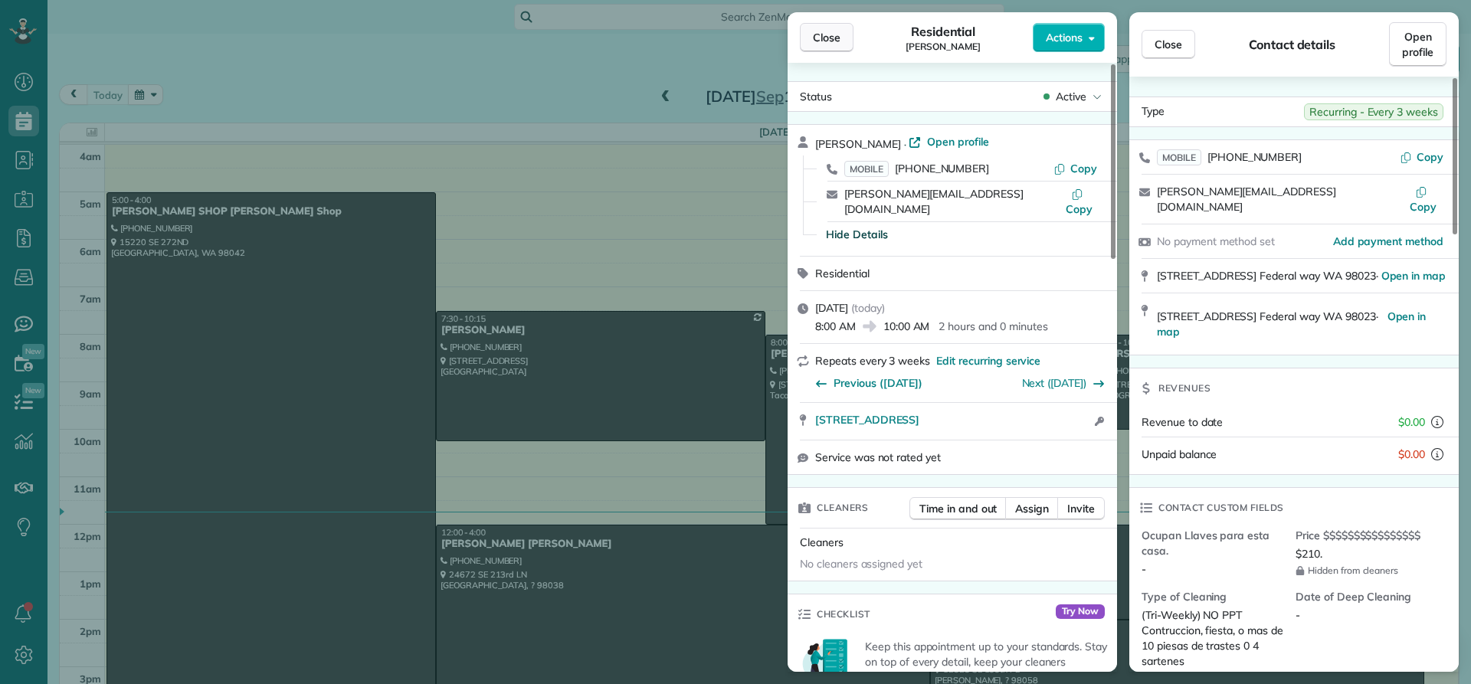
click at [834, 40] on span "Close" at bounding box center [827, 37] width 28 height 15
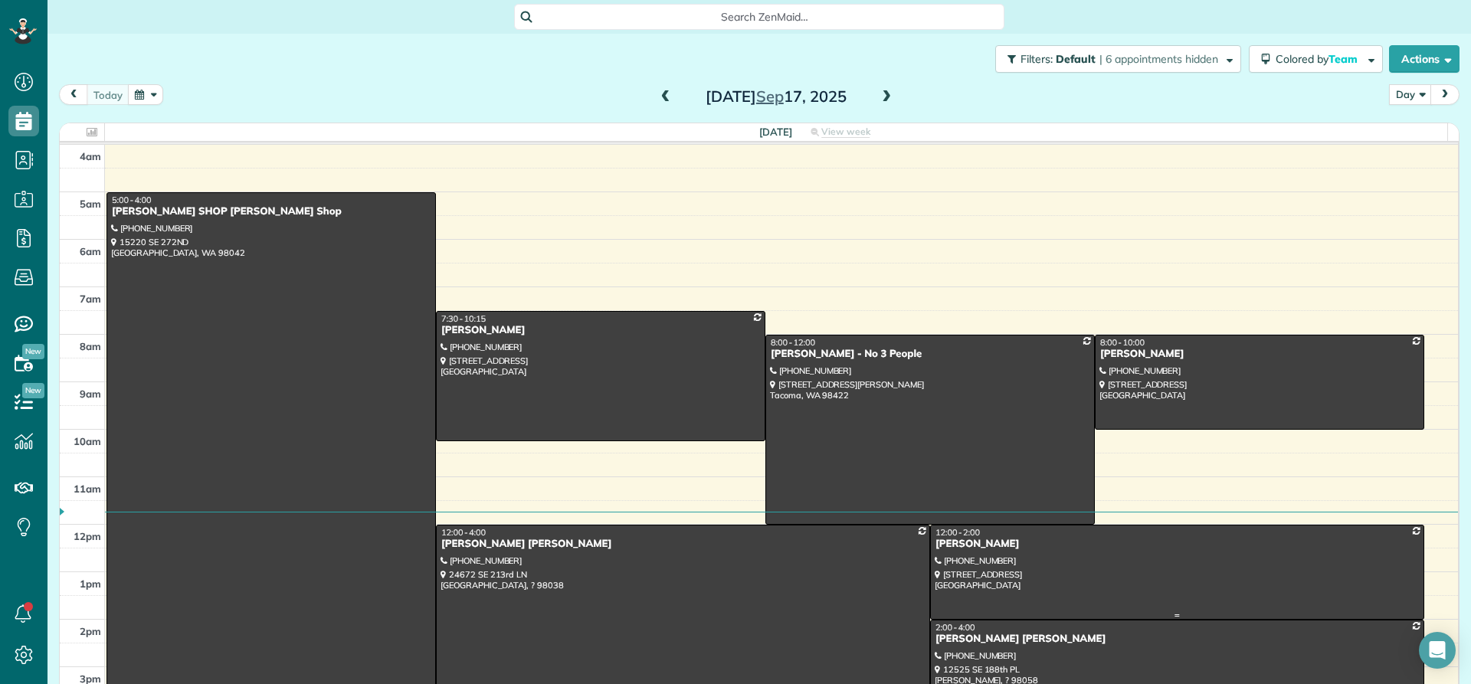
click at [944, 546] on div "[PERSON_NAME]" at bounding box center [1177, 544] width 485 height 13
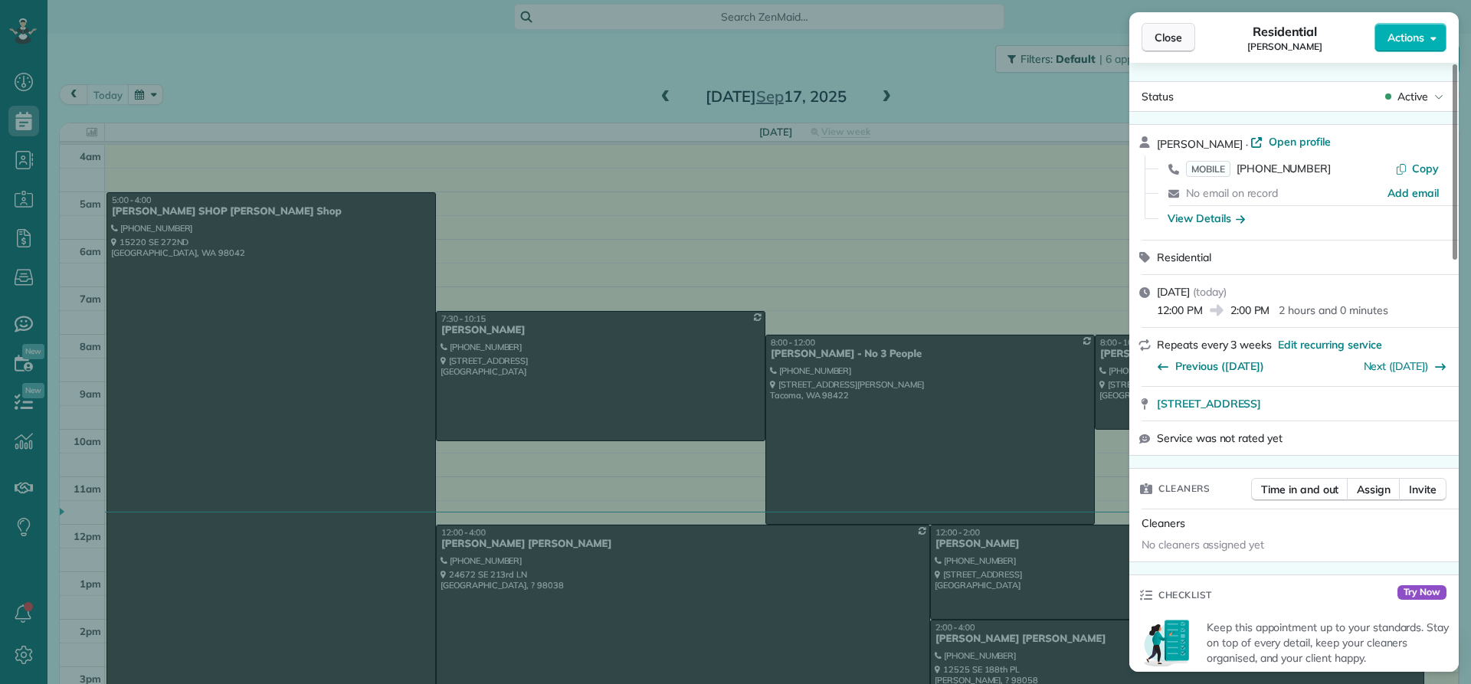
click at [1165, 35] on span "Close" at bounding box center [1169, 37] width 28 height 15
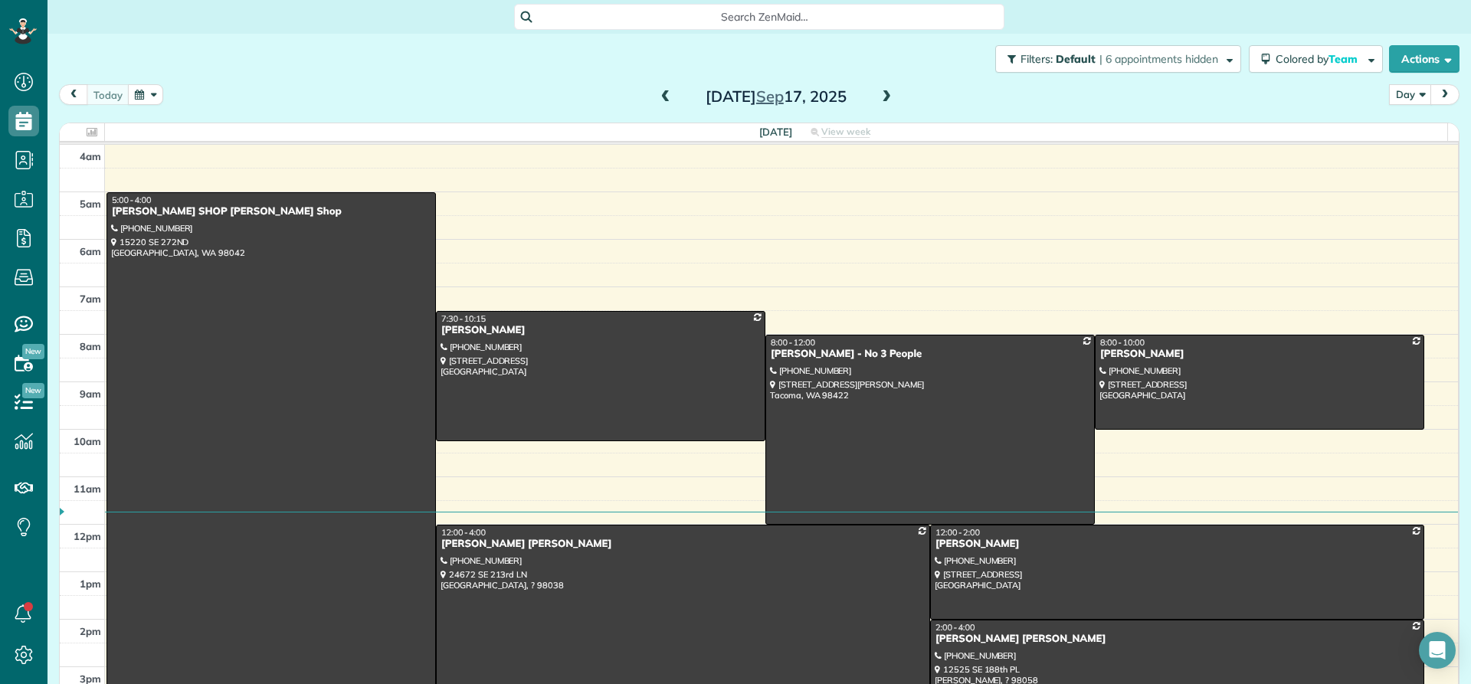
click at [878, 103] on span at bounding box center [886, 97] width 17 height 14
